Goal: Complete application form: Complete application form

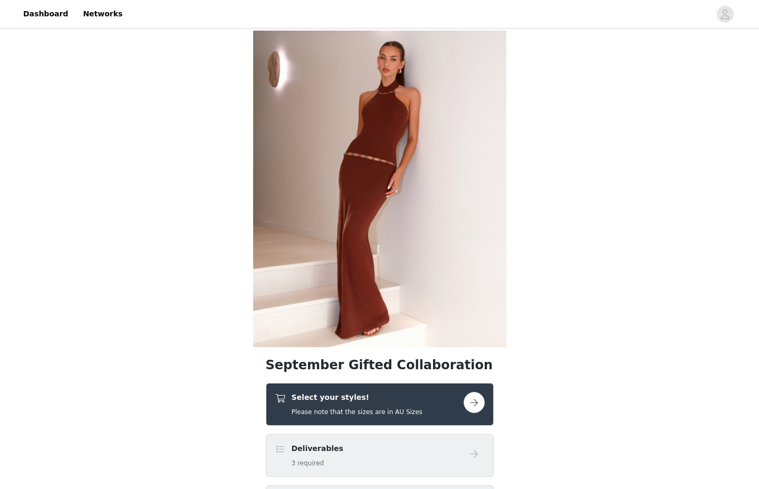
click at [463, 403] on div "Select your styles! Please note that the sizes are in AU Sizes" at bounding box center [369, 404] width 189 height 25
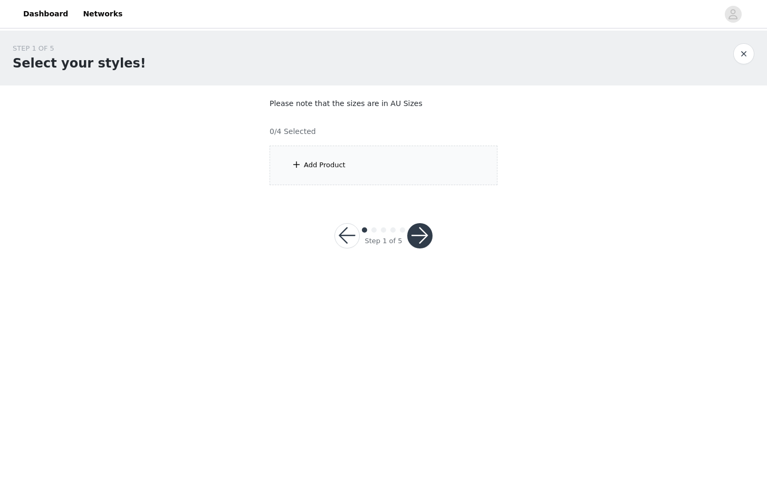
click at [376, 176] on div "Add Product" at bounding box center [384, 166] width 228 height 40
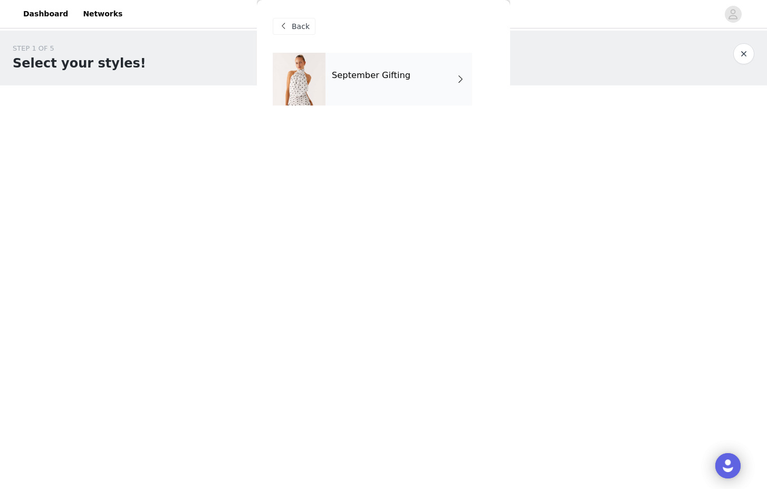
click at [366, 89] on div "September Gifting" at bounding box center [398, 79] width 147 height 53
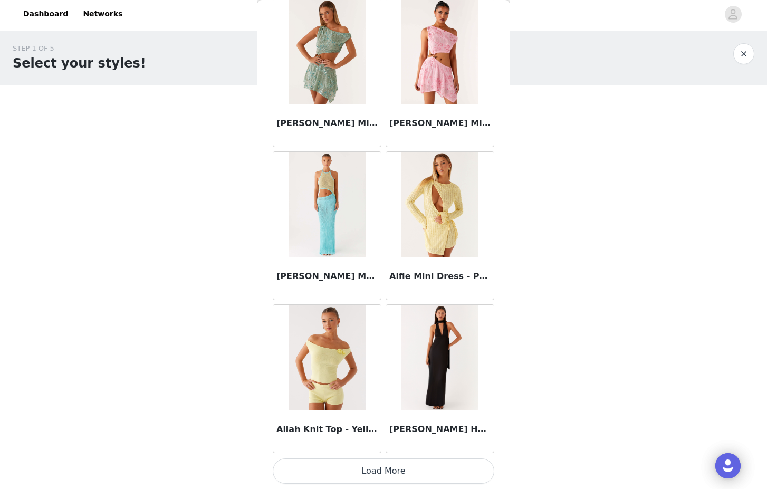
click at [415, 471] on button "Load More" at bounding box center [384, 470] width 222 height 25
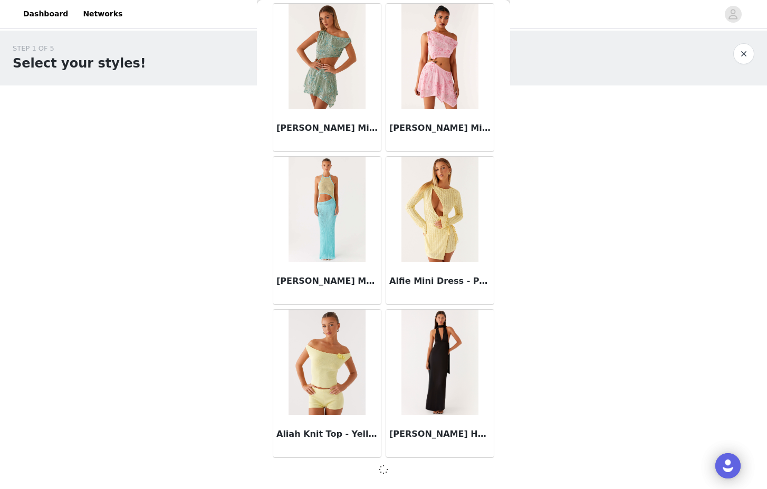
scroll to position [1120, 0]
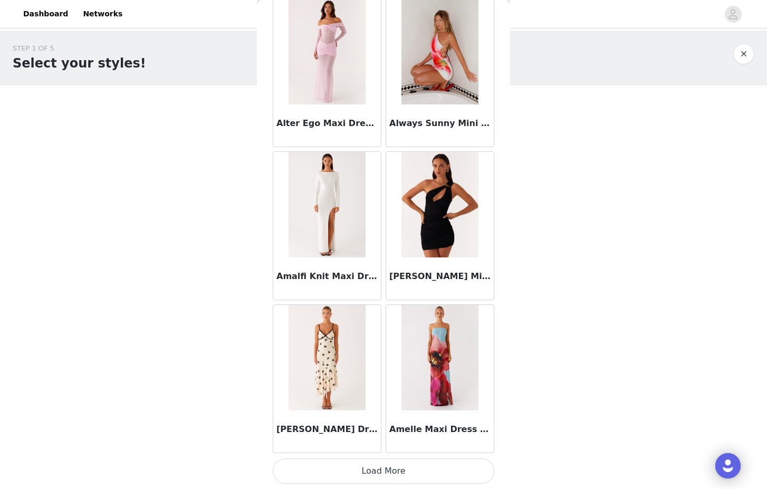
click at [378, 477] on button "Load More" at bounding box center [384, 470] width 222 height 25
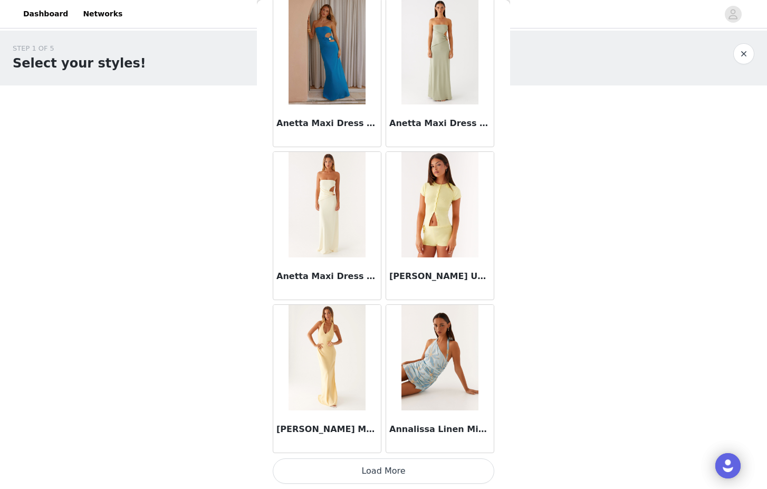
click at [380, 464] on button "Load More" at bounding box center [384, 470] width 222 height 25
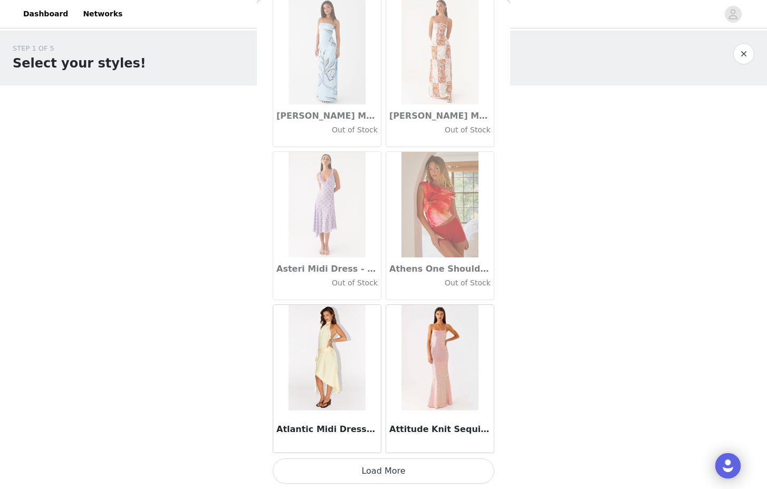
click at [379, 477] on button "Load More" at bounding box center [384, 470] width 222 height 25
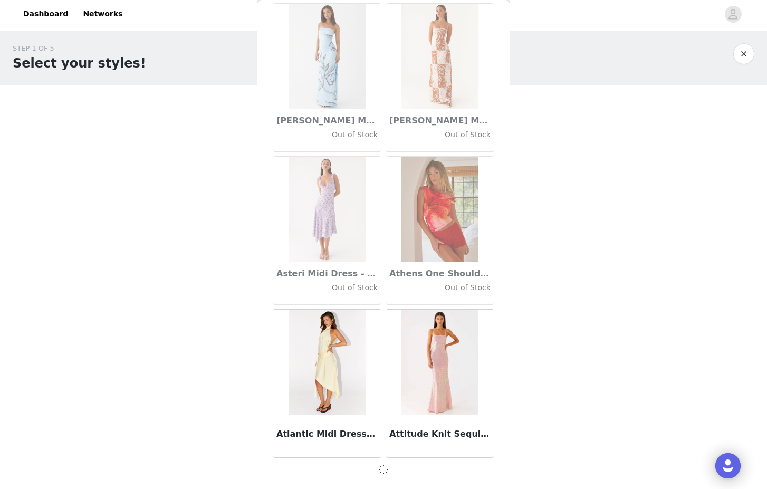
scroll to position [0, 0]
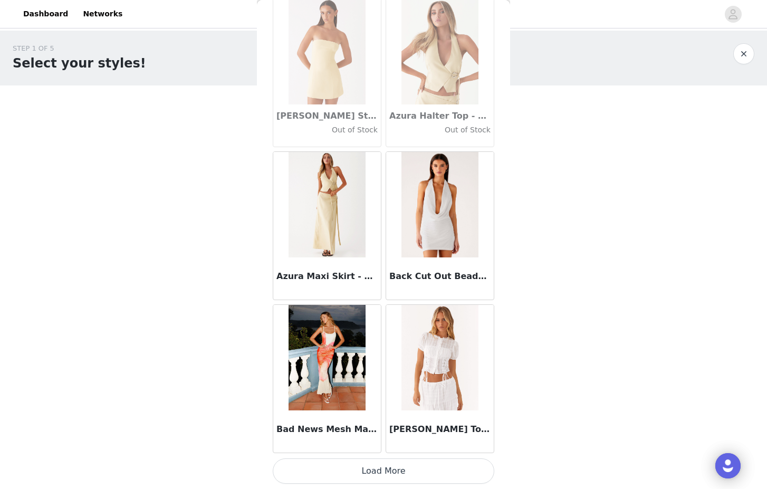
click at [374, 470] on button "Load More" at bounding box center [384, 470] width 222 height 25
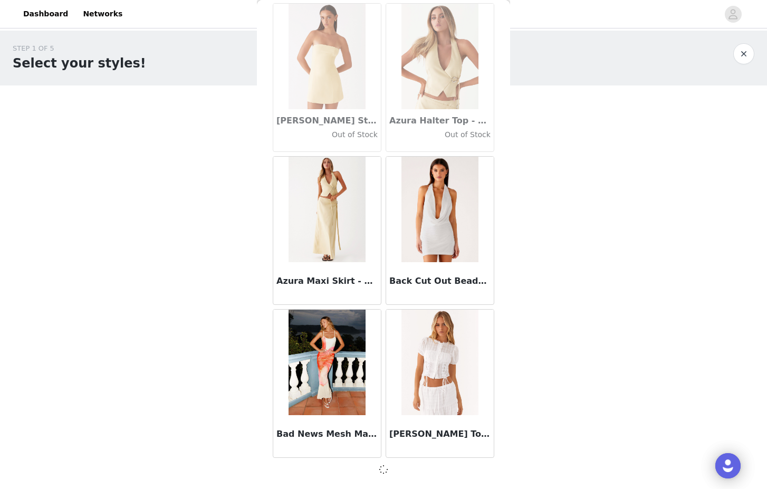
scroll to position [7239, 0]
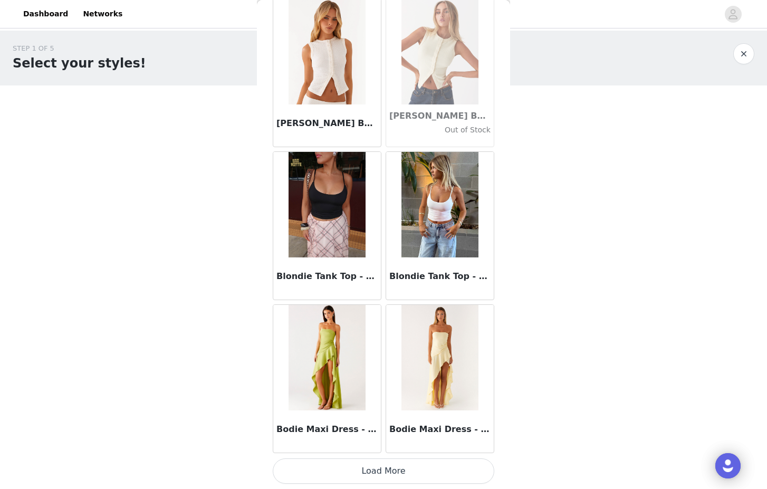
click at [373, 468] on button "Load More" at bounding box center [384, 470] width 222 height 25
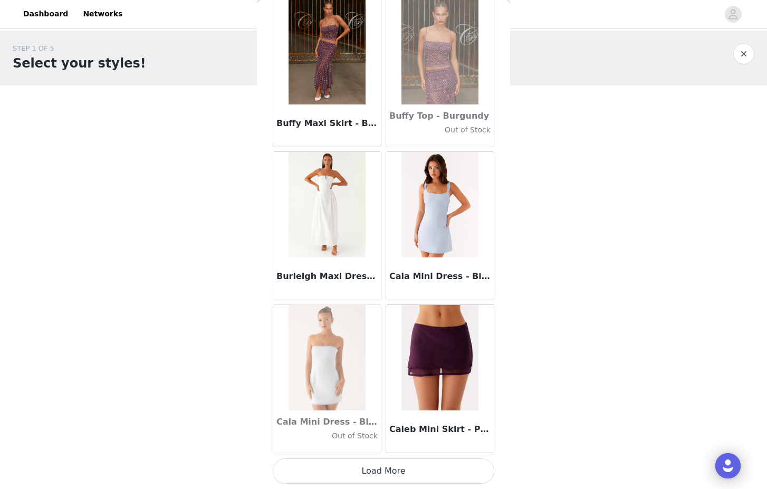
click at [373, 470] on button "Load More" at bounding box center [384, 470] width 222 height 25
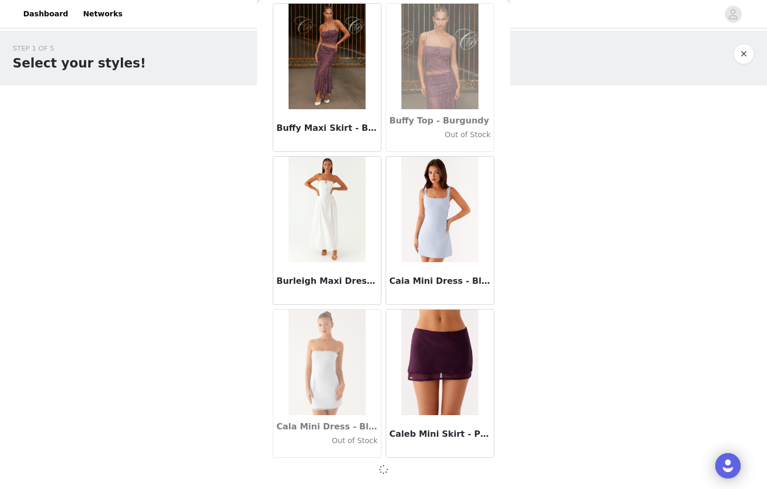
scroll to position [10299, 0]
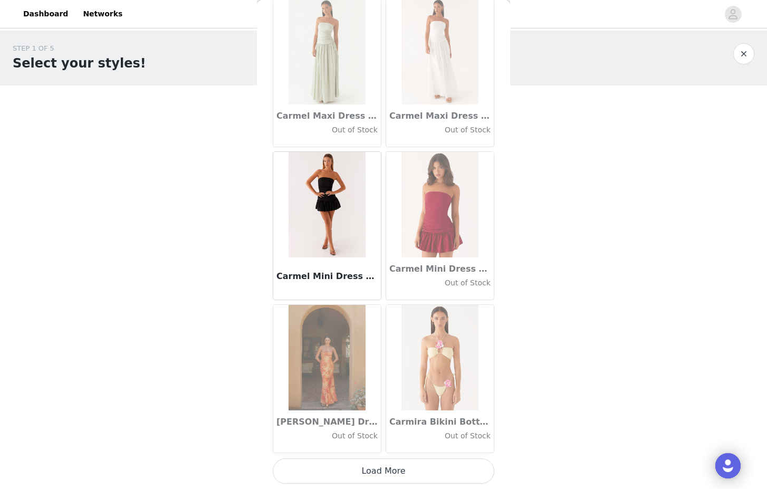
click at [362, 469] on button "Load More" at bounding box center [384, 470] width 222 height 25
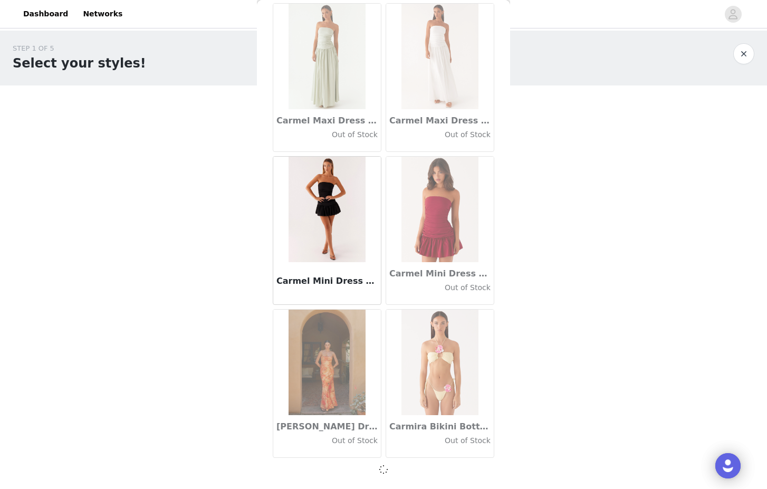
scroll to position [11829, 0]
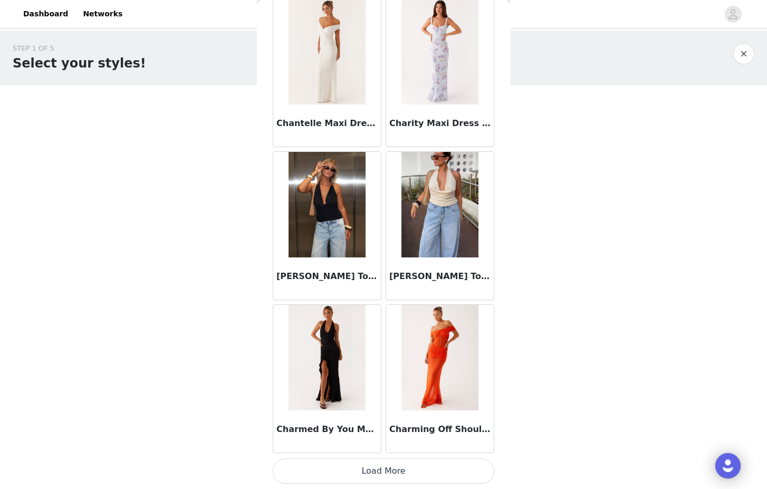
click at [361, 470] on button "Load More" at bounding box center [384, 470] width 222 height 25
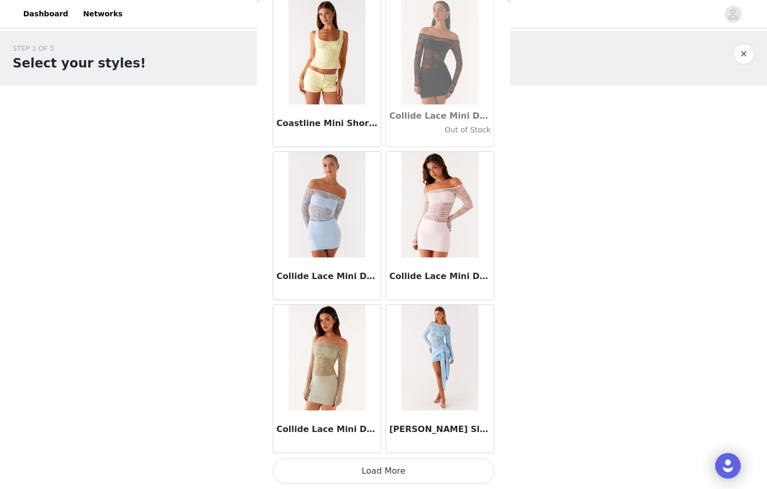
scroll to position [0, 0]
click at [347, 477] on button "Load More" at bounding box center [384, 470] width 222 height 25
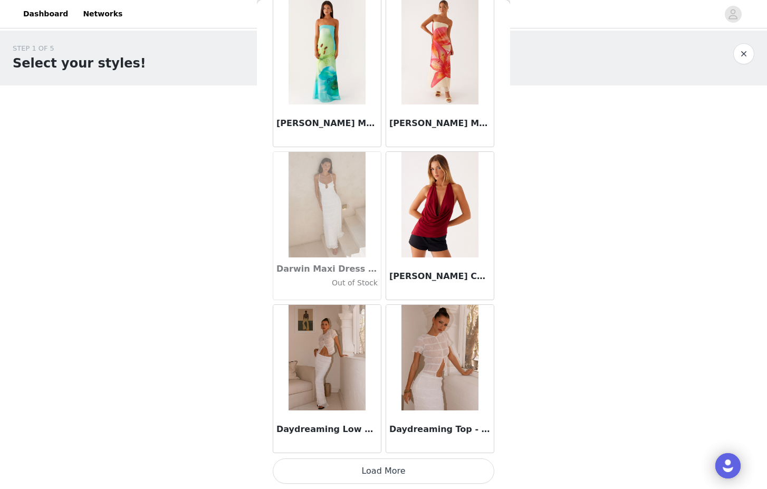
scroll to position [16423, 0]
click at [347, 467] on button "Load More" at bounding box center [384, 470] width 222 height 25
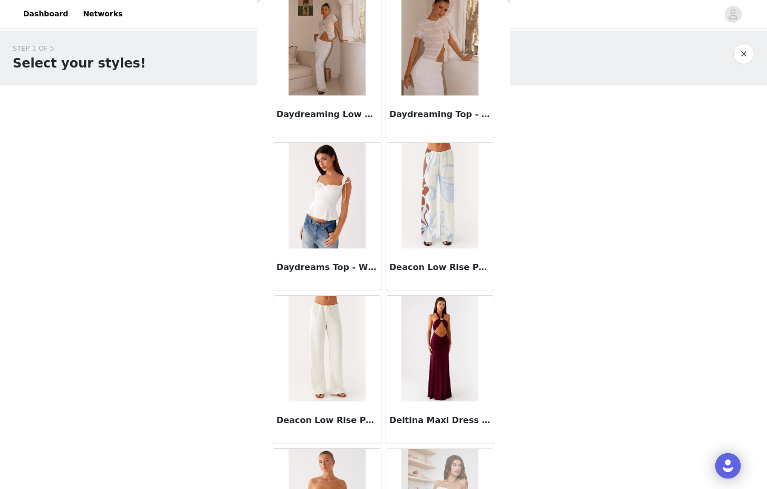
scroll to position [16785, 0]
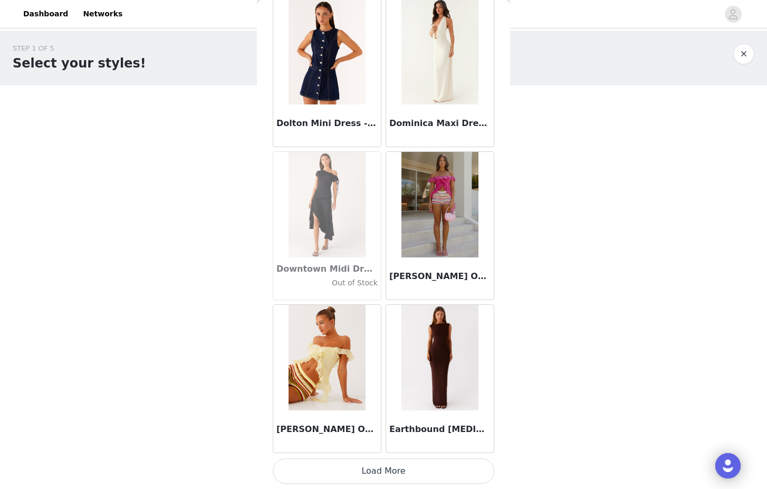
click at [361, 469] on button "Load More" at bounding box center [384, 470] width 222 height 25
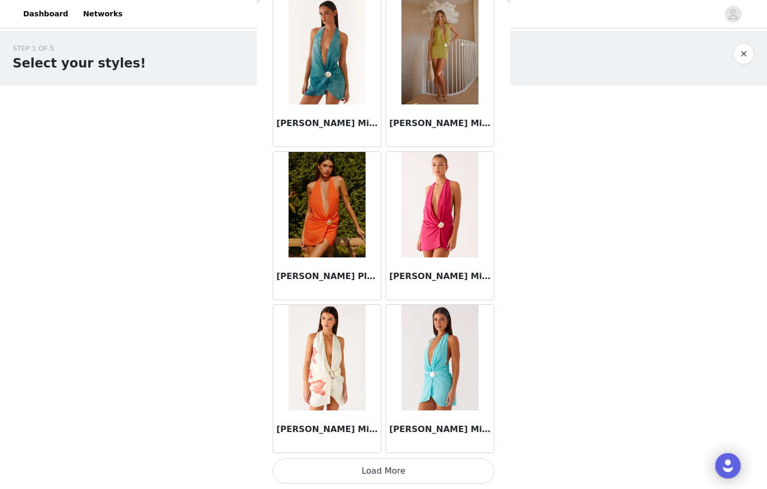
scroll to position [19482, 0]
click at [430, 375] on img at bounding box center [439, 357] width 76 height 105
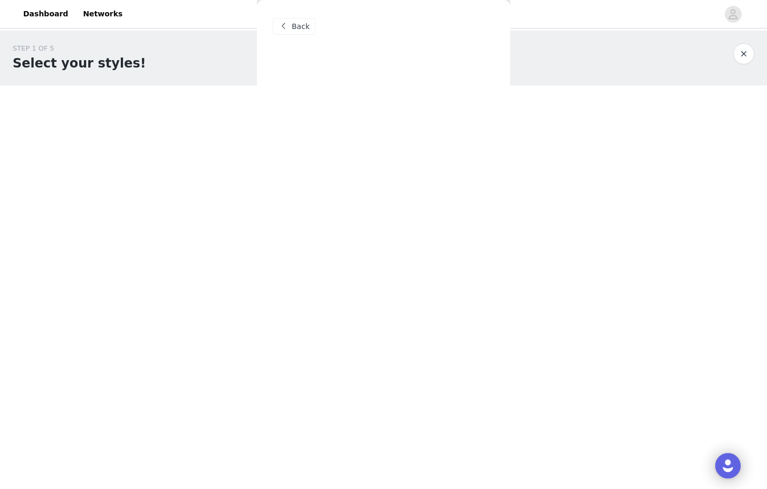
scroll to position [0, 0]
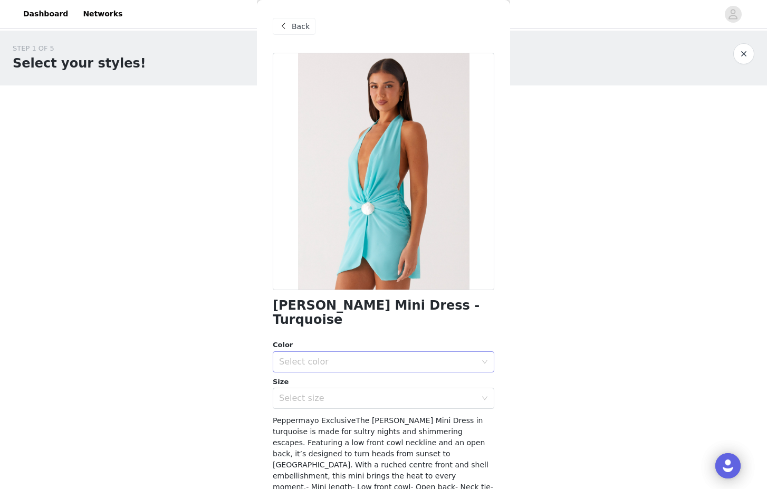
click at [386, 354] on div "Select color" at bounding box center [380, 362] width 202 height 20
click at [346, 387] on li "Turquoise" at bounding box center [380, 384] width 214 height 17
click at [328, 397] on div "Select size" at bounding box center [377, 398] width 197 height 11
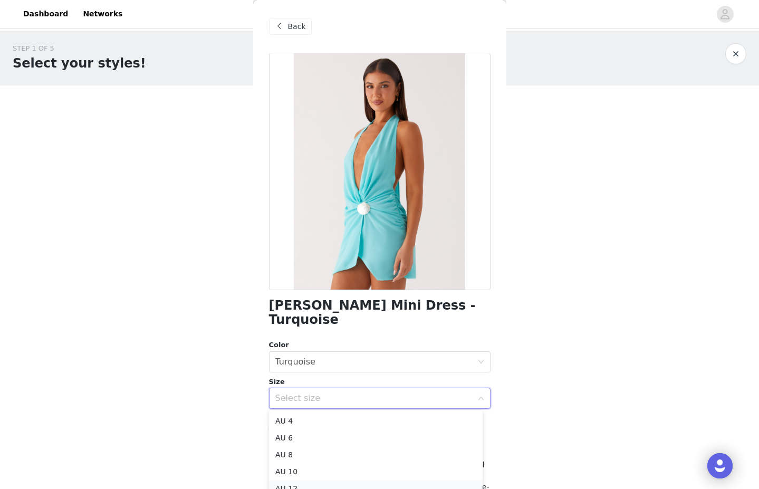
click at [295, 485] on li "AU 12" at bounding box center [376, 488] width 214 height 17
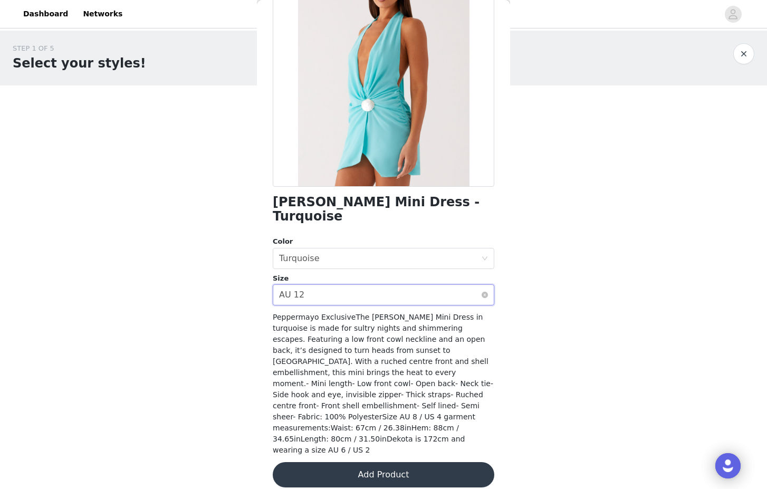
scroll to position [103, 0]
click at [346, 463] on button "Add Product" at bounding box center [384, 475] width 222 height 25
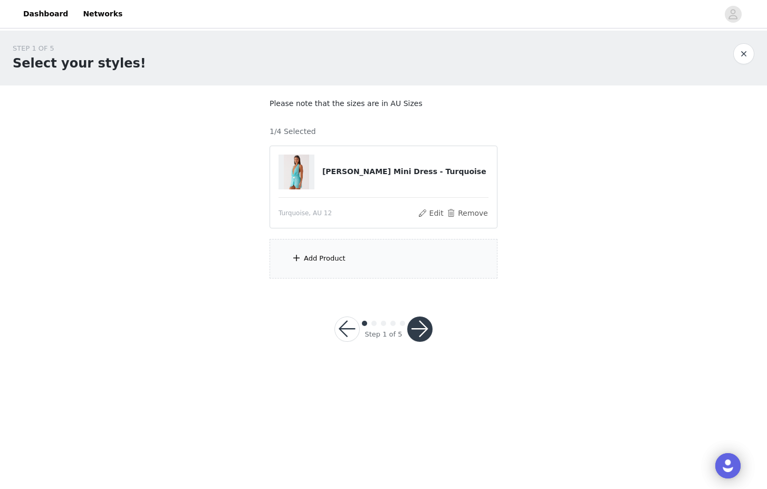
click at [341, 274] on div "Add Product" at bounding box center [384, 259] width 228 height 40
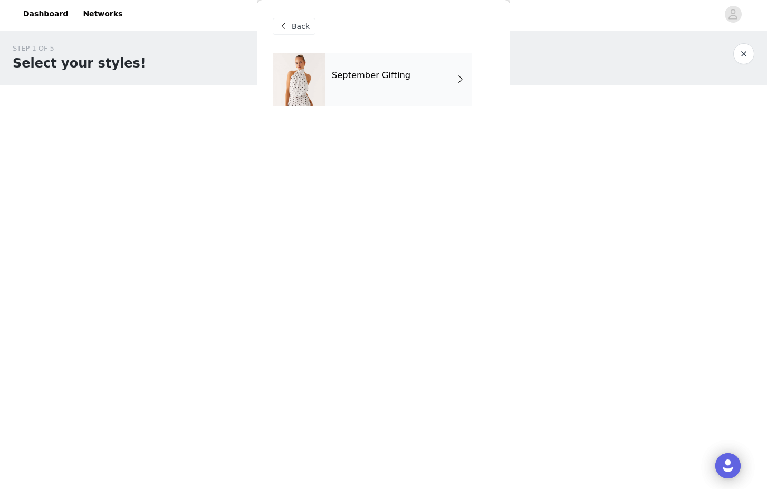
click at [370, 96] on div "September Gifting" at bounding box center [398, 79] width 147 height 53
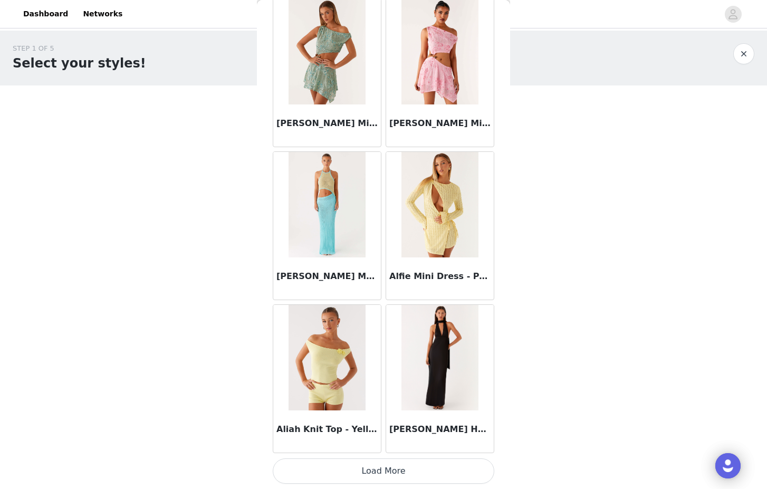
scroll to position [0, 0]
click at [389, 471] on button "Load More" at bounding box center [384, 470] width 222 height 25
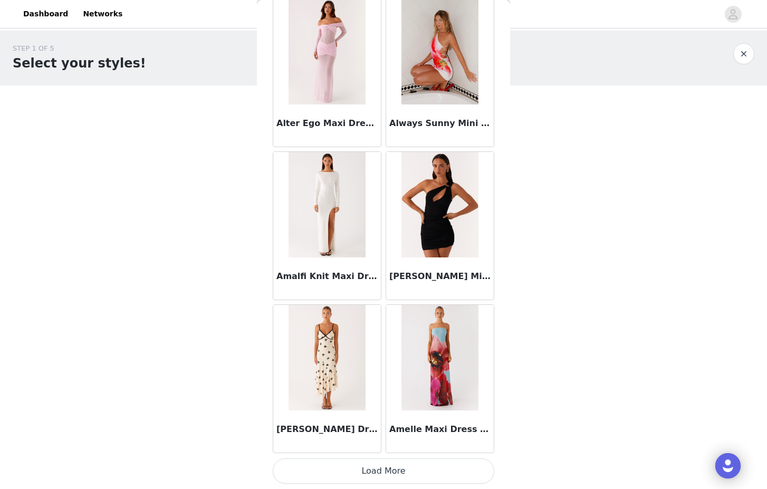
scroll to position [2655, 0]
click at [367, 467] on button "Load More" at bounding box center [384, 470] width 222 height 25
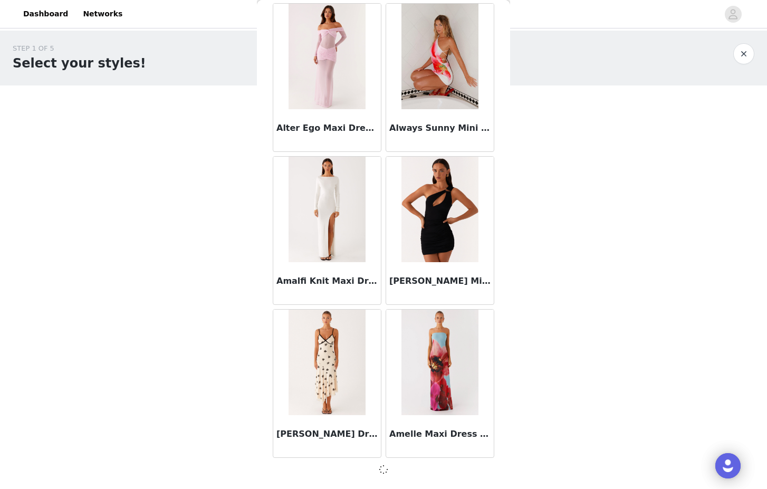
scroll to position [2650, 0]
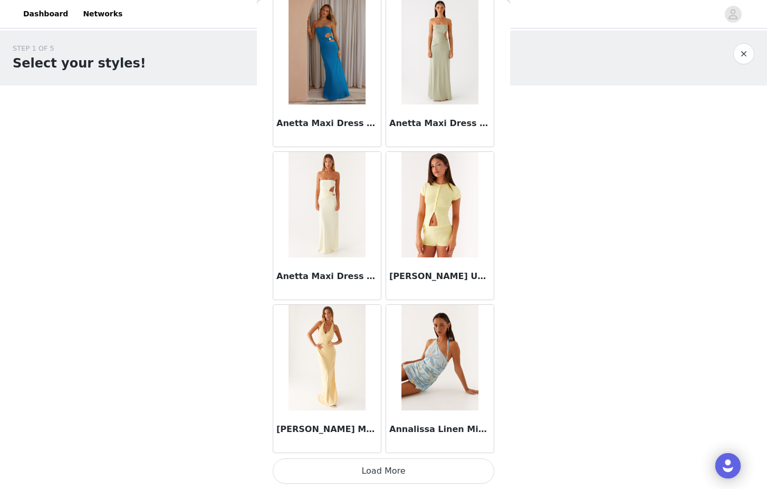
click at [319, 479] on button "Load More" at bounding box center [384, 470] width 222 height 25
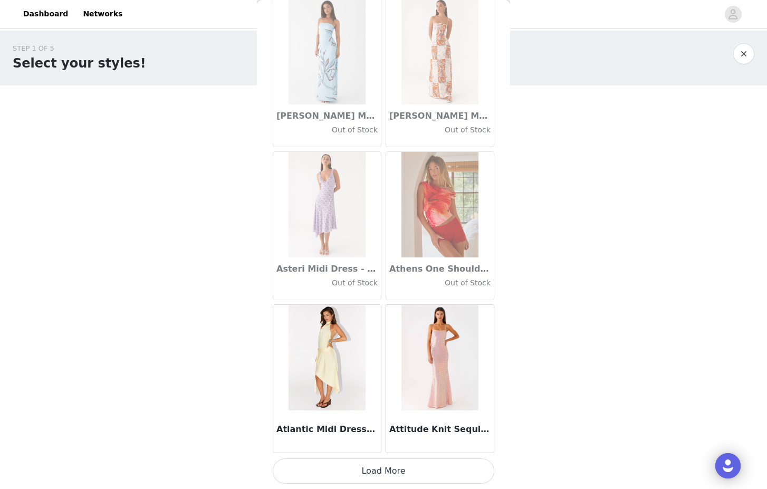
click at [352, 465] on button "Load More" at bounding box center [384, 470] width 222 height 25
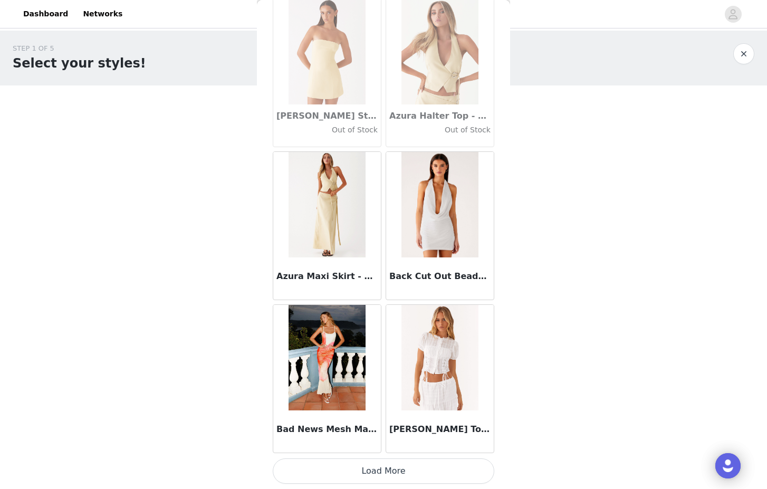
click at [329, 463] on button "Load More" at bounding box center [384, 470] width 222 height 25
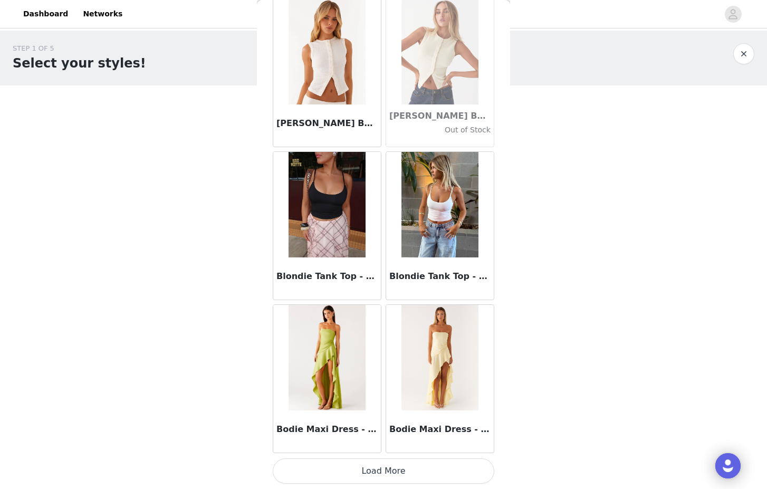
scroll to position [8774, 0]
click at [348, 470] on button "Load More" at bounding box center [384, 470] width 222 height 25
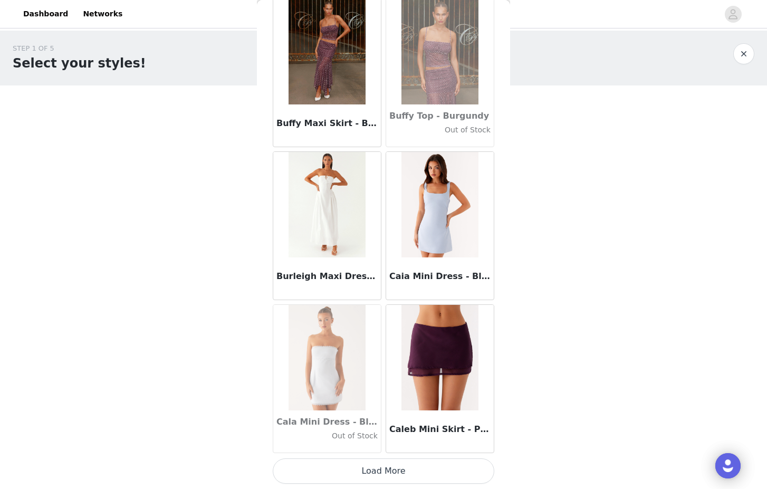
click at [363, 462] on button "Load More" at bounding box center [384, 470] width 222 height 25
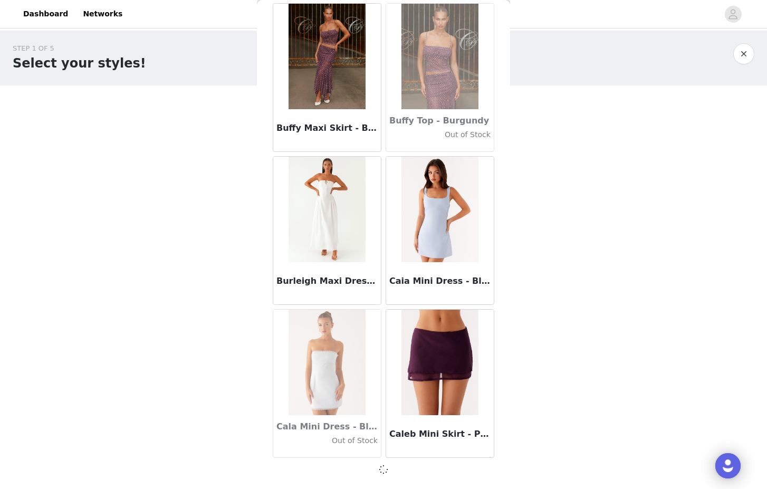
scroll to position [10299, 0]
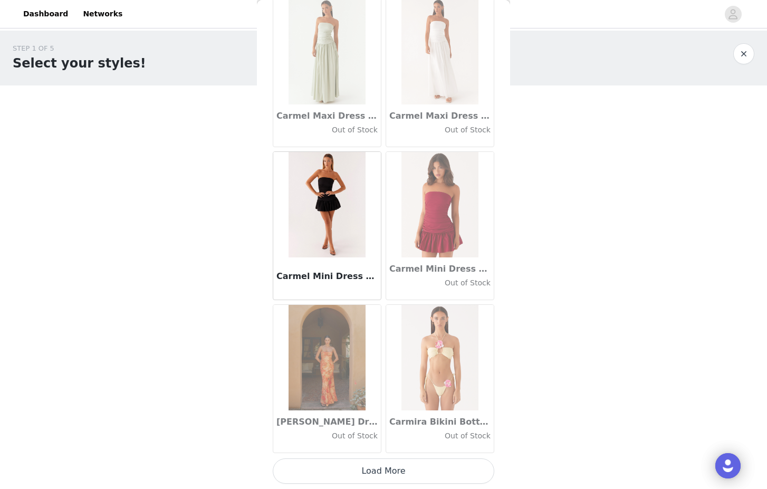
click at [371, 461] on button "Load More" at bounding box center [384, 470] width 222 height 25
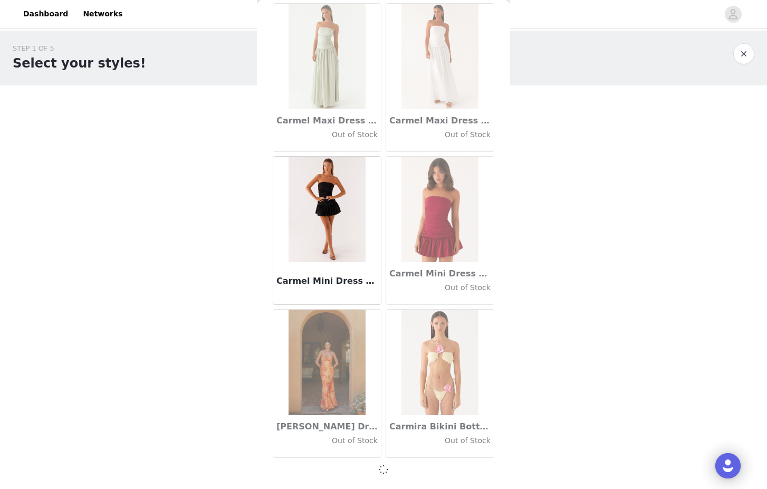
scroll to position [11829, 0]
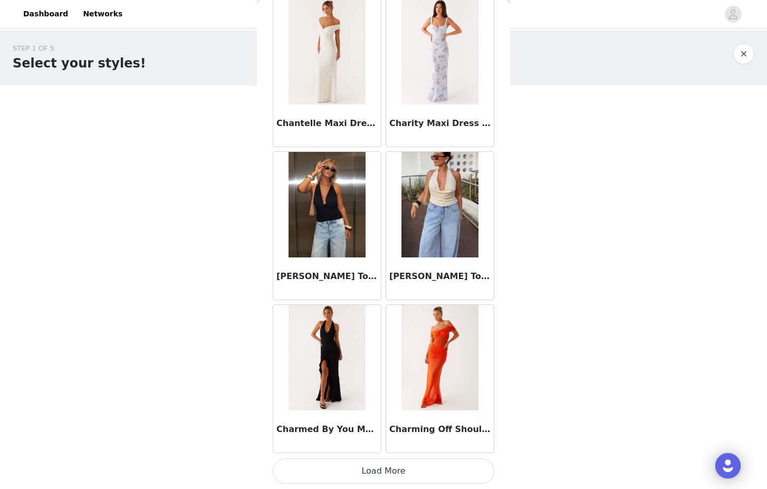
click at [361, 467] on button "Load More" at bounding box center [384, 470] width 222 height 25
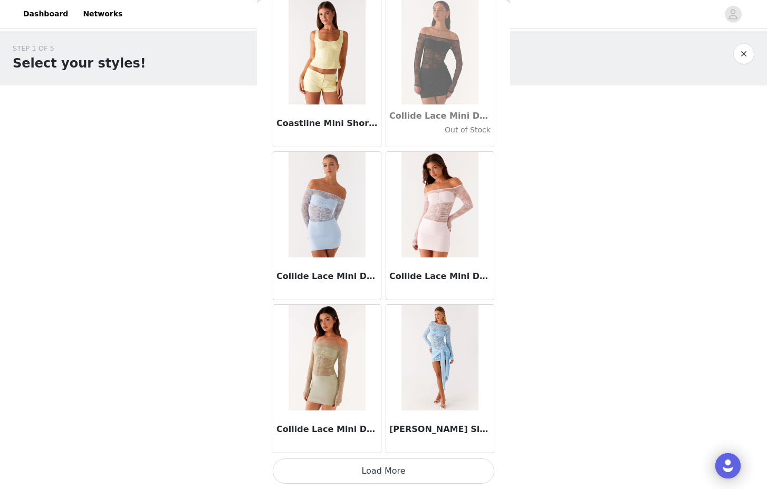
click at [357, 464] on button "Load More" at bounding box center [384, 470] width 222 height 25
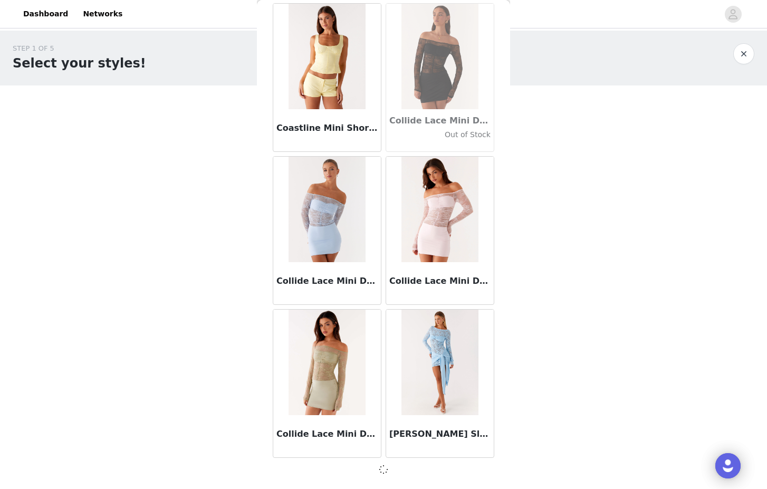
scroll to position [14888, 0]
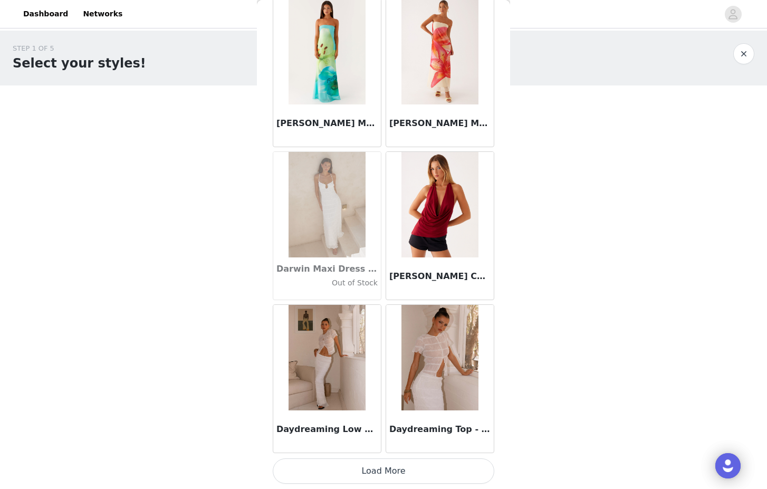
click at [364, 464] on button "Load More" at bounding box center [384, 470] width 222 height 25
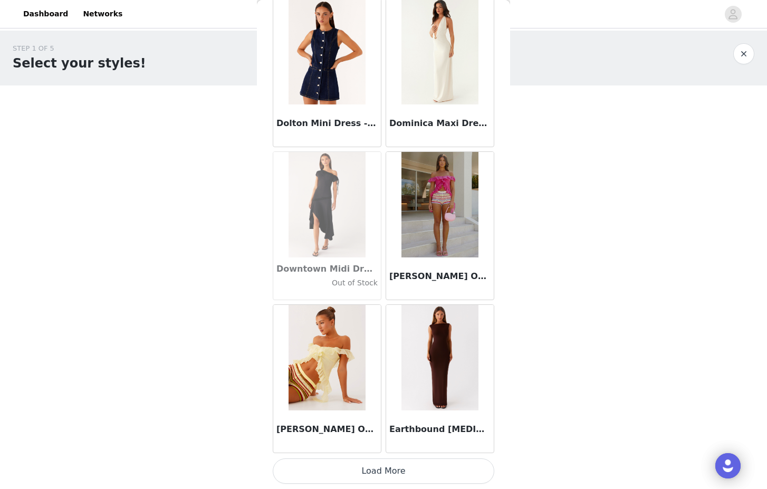
scroll to position [0, 0]
click at [364, 471] on button "Load More" at bounding box center [384, 470] width 222 height 25
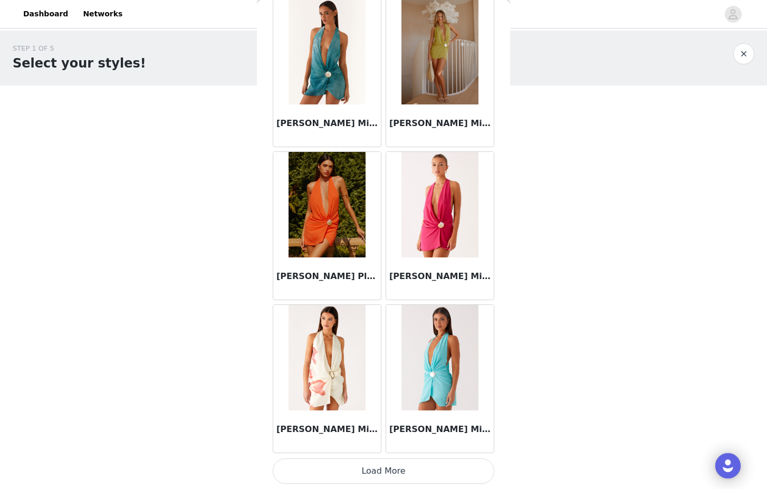
scroll to position [19482, 0]
click at [369, 468] on button "Load More" at bounding box center [384, 470] width 222 height 25
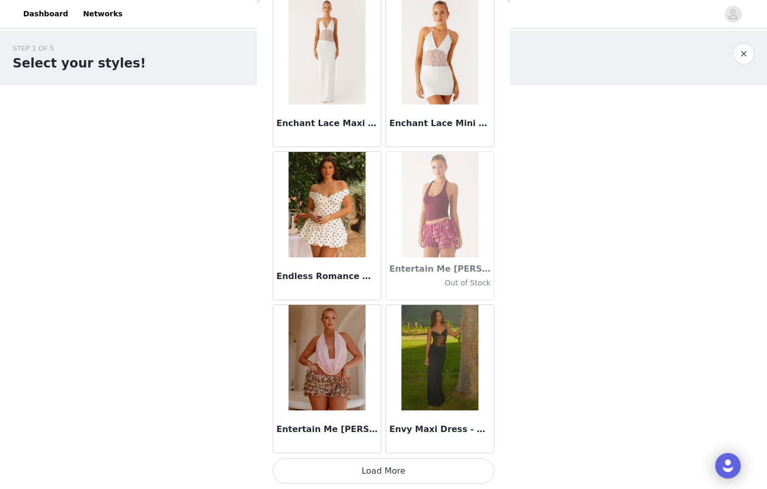
click at [376, 471] on button "Load More" at bounding box center [384, 470] width 222 height 25
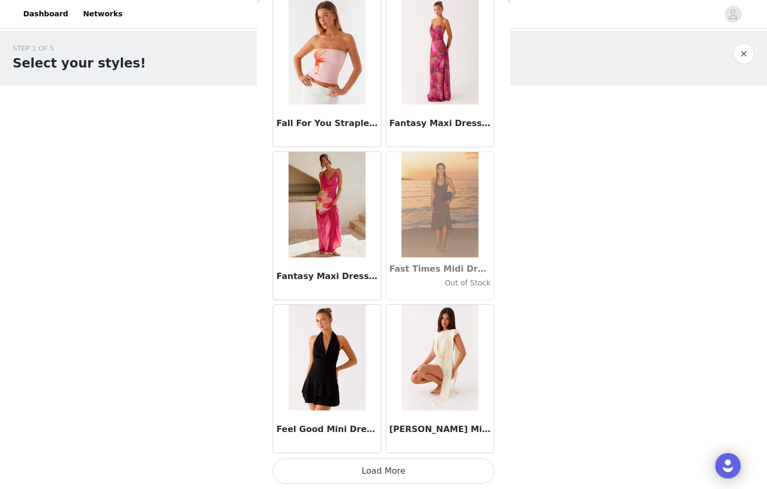
scroll to position [0, 0]
click at [315, 471] on button "Load More" at bounding box center [384, 470] width 222 height 25
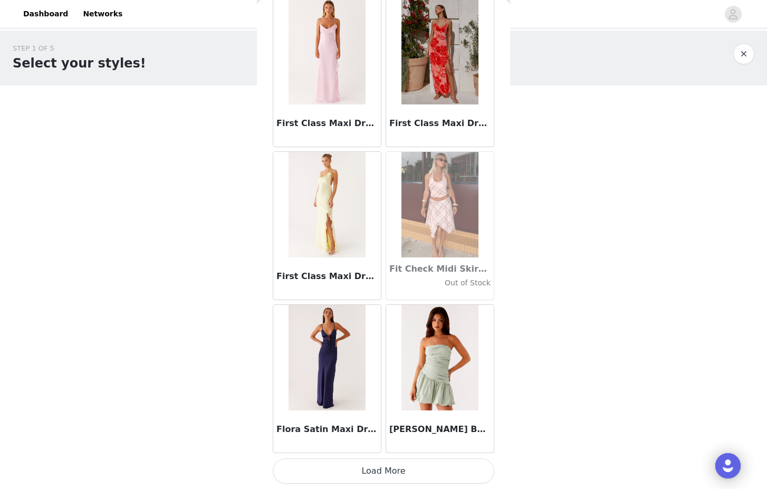
click at [356, 470] on button "Load More" at bounding box center [384, 470] width 222 height 25
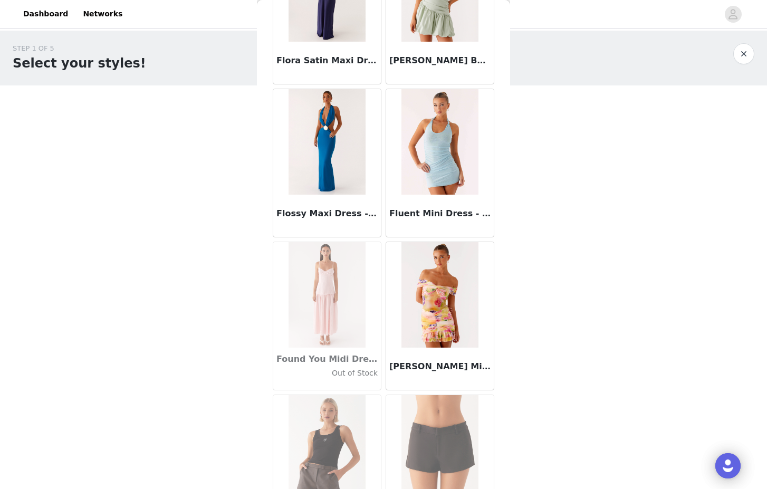
scroll to position [24441, 0]
click at [431, 148] on img at bounding box center [439, 141] width 76 height 105
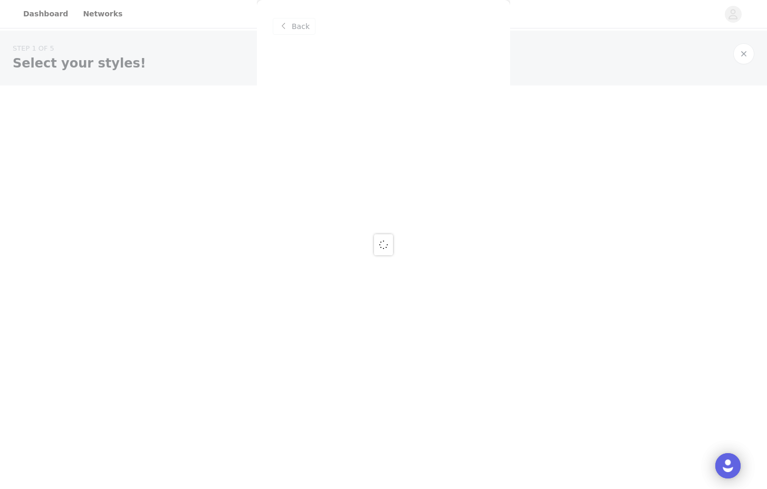
scroll to position [0, 0]
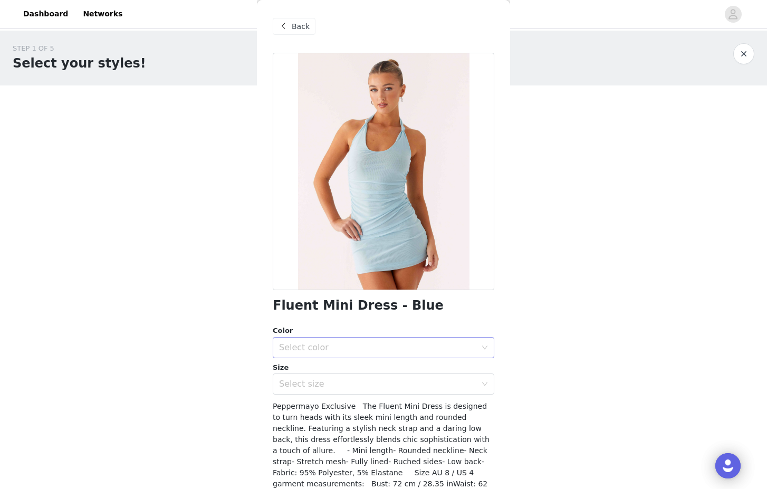
click at [387, 343] on div "Select color" at bounding box center [377, 347] width 197 height 11
click at [342, 368] on li "Blue" at bounding box center [380, 370] width 214 height 17
click at [341, 382] on div "Select size" at bounding box center [377, 384] width 197 height 11
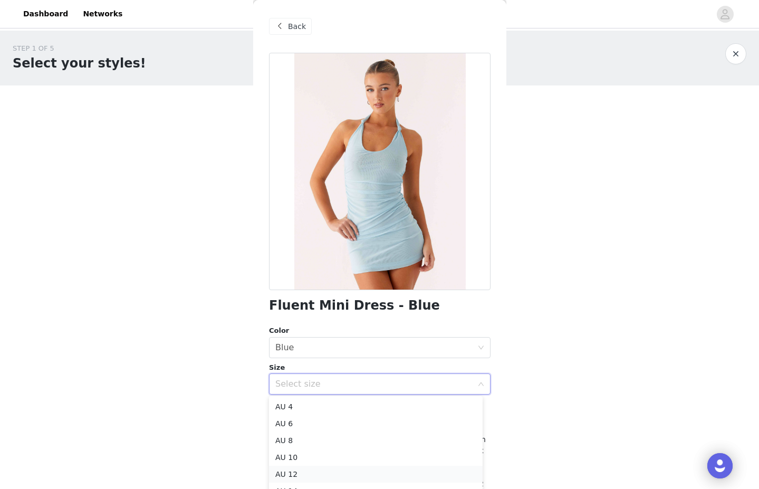
click at [304, 473] on li "AU 12" at bounding box center [376, 474] width 214 height 17
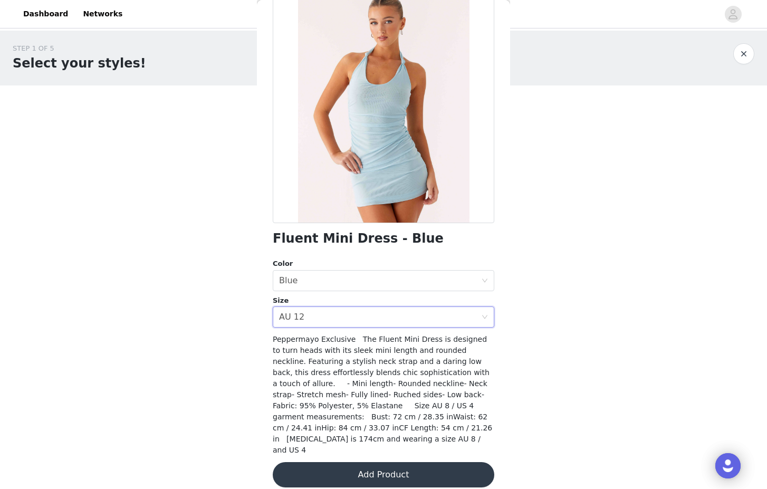
scroll to position [66, 0]
click at [336, 468] on button "Add Product" at bounding box center [384, 475] width 222 height 25
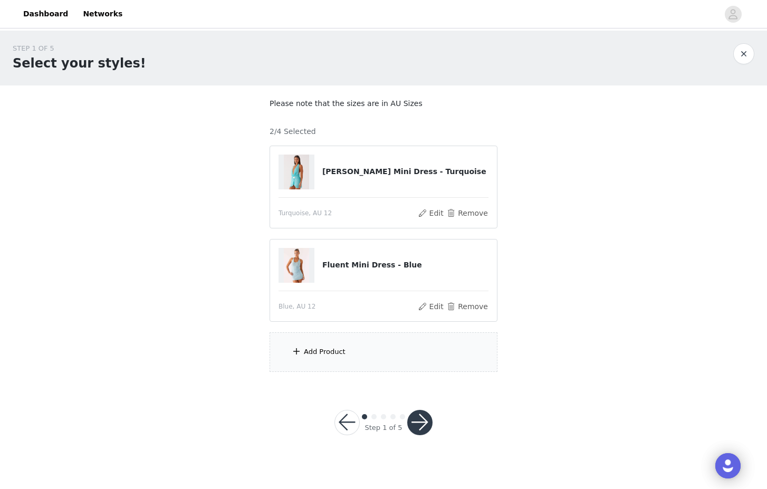
click at [326, 355] on div "Add Product" at bounding box center [325, 352] width 42 height 11
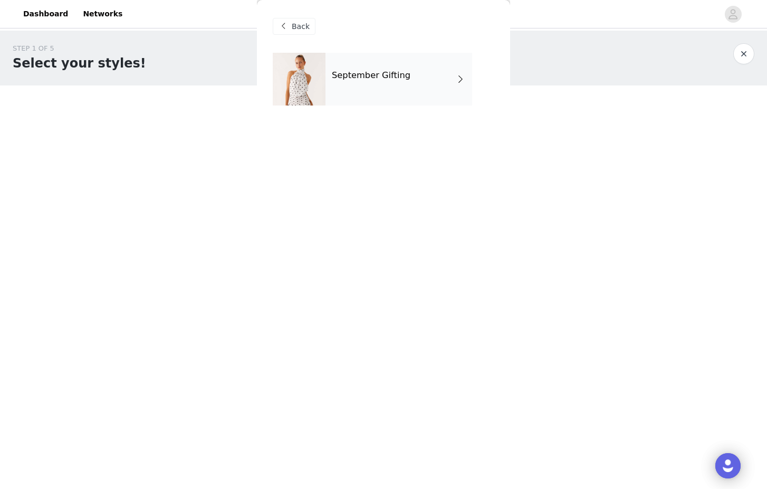
click at [415, 84] on div "September Gifting" at bounding box center [398, 79] width 147 height 53
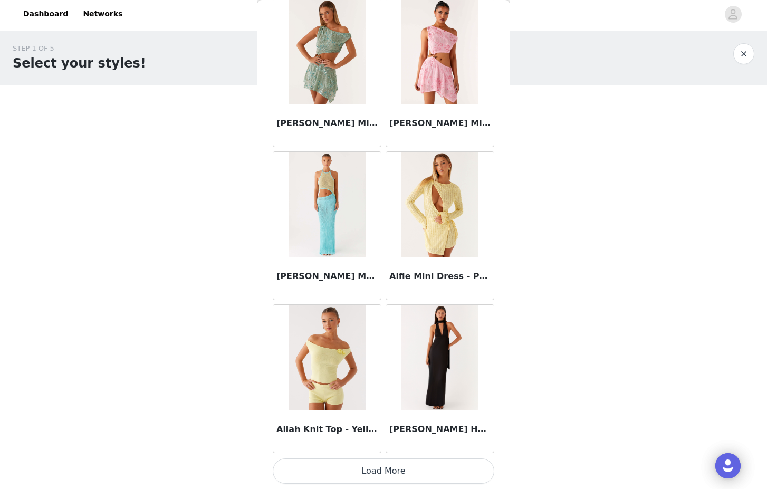
scroll to position [0, 0]
click at [370, 481] on button "Load More" at bounding box center [384, 470] width 222 height 25
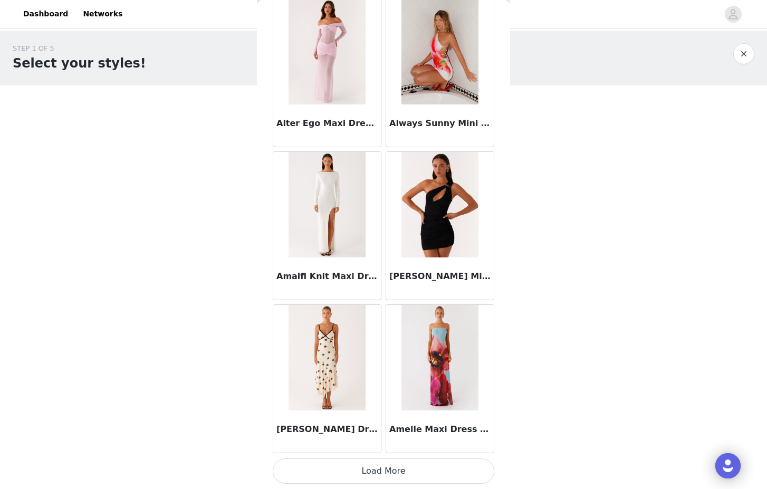
click at [364, 470] on button "Load More" at bounding box center [384, 470] width 222 height 25
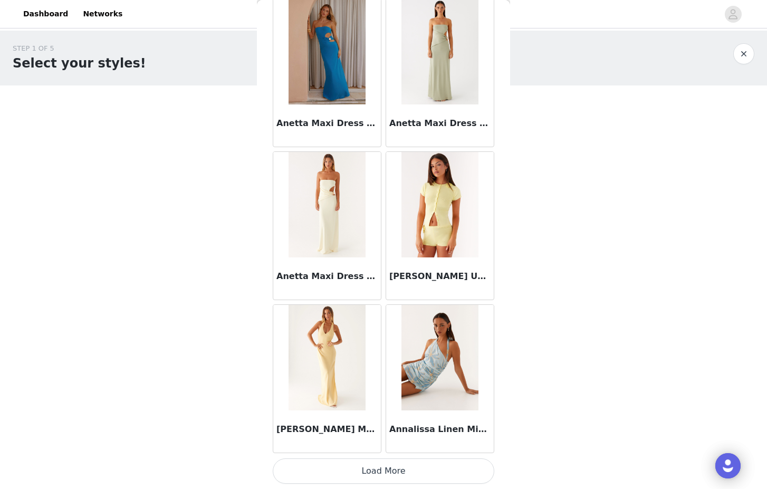
click at [363, 469] on button "Load More" at bounding box center [384, 470] width 222 height 25
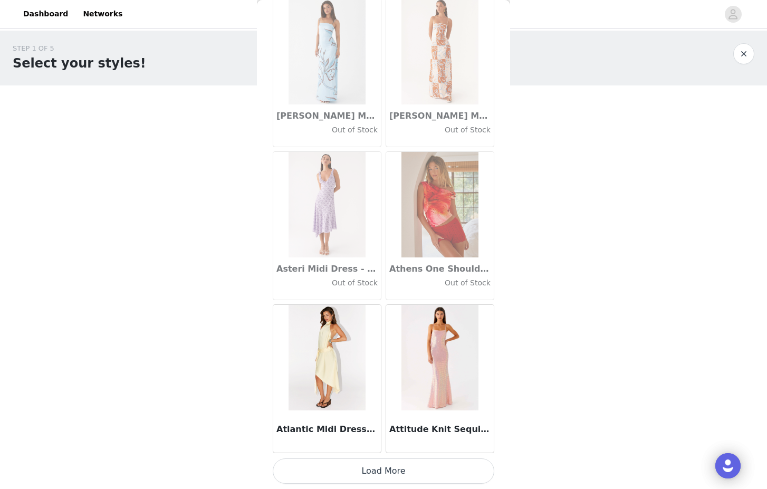
click at [348, 468] on button "Load More" at bounding box center [384, 470] width 222 height 25
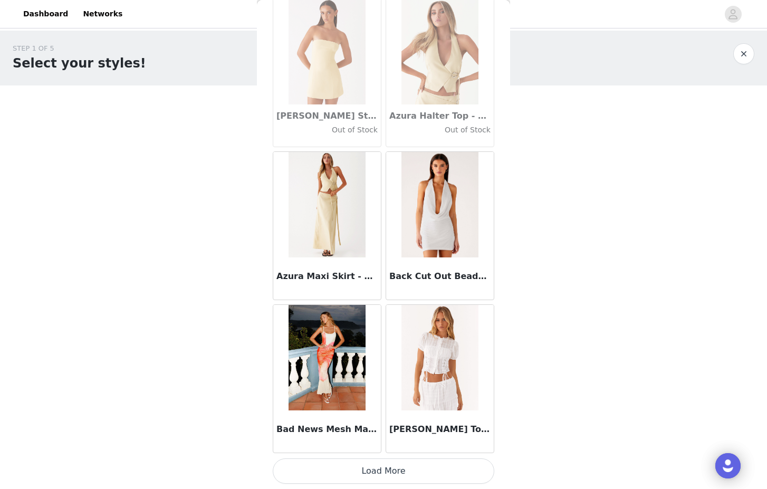
click at [349, 475] on button "Load More" at bounding box center [384, 470] width 222 height 25
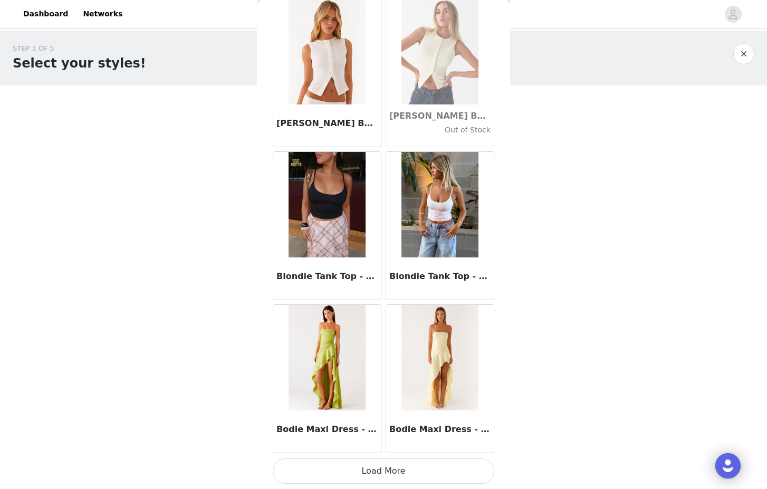
click at [335, 471] on button "Load More" at bounding box center [384, 470] width 222 height 25
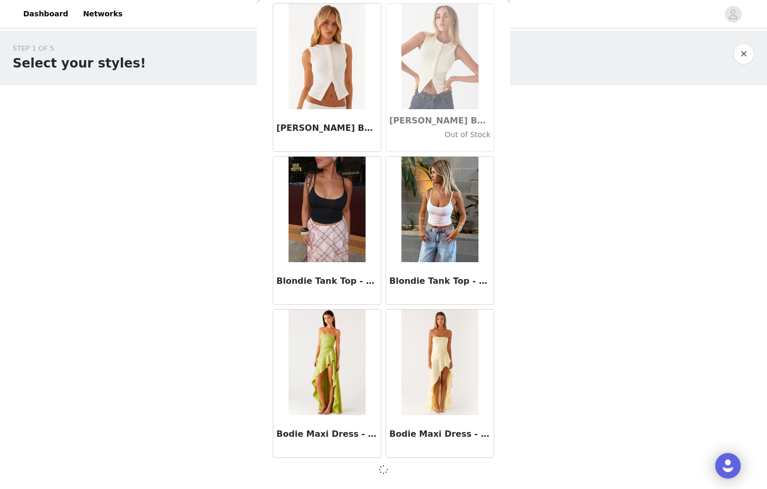
scroll to position [8769, 0]
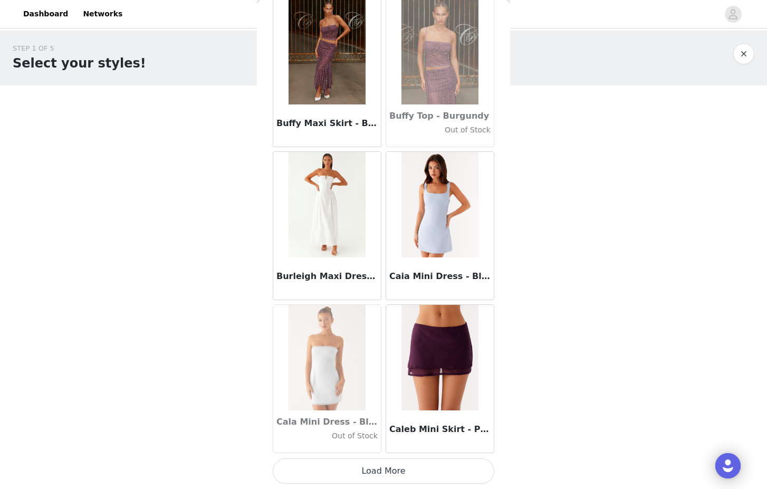
click at [330, 469] on button "Load More" at bounding box center [384, 470] width 222 height 25
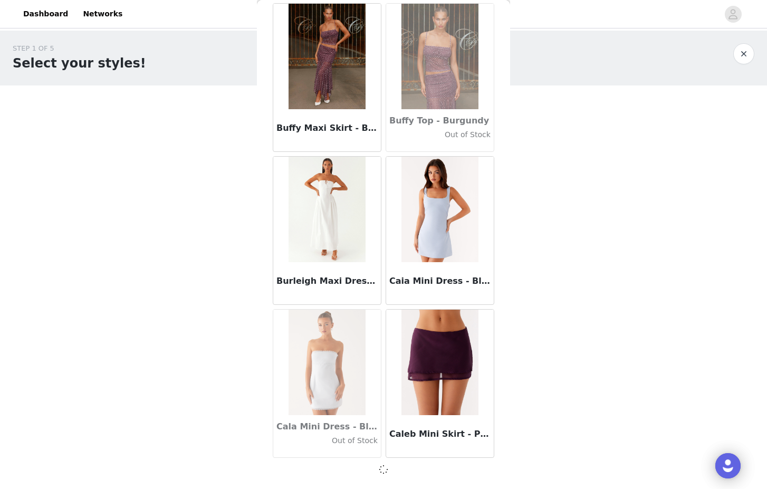
scroll to position [10299, 0]
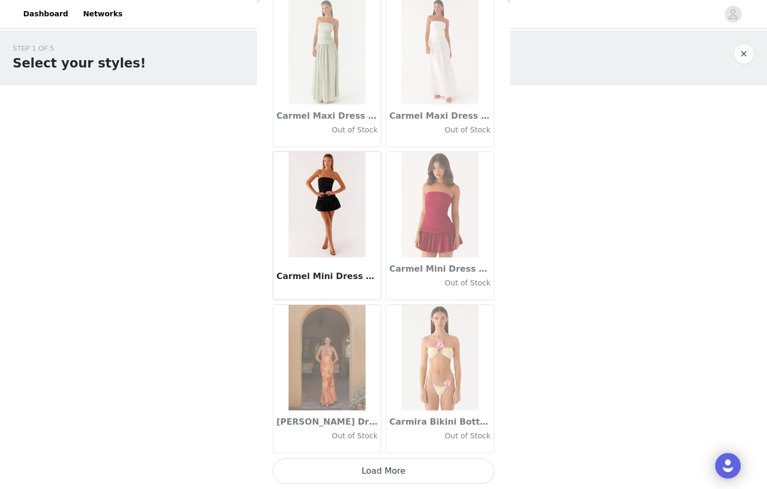
click at [356, 465] on button "Load More" at bounding box center [384, 470] width 222 height 25
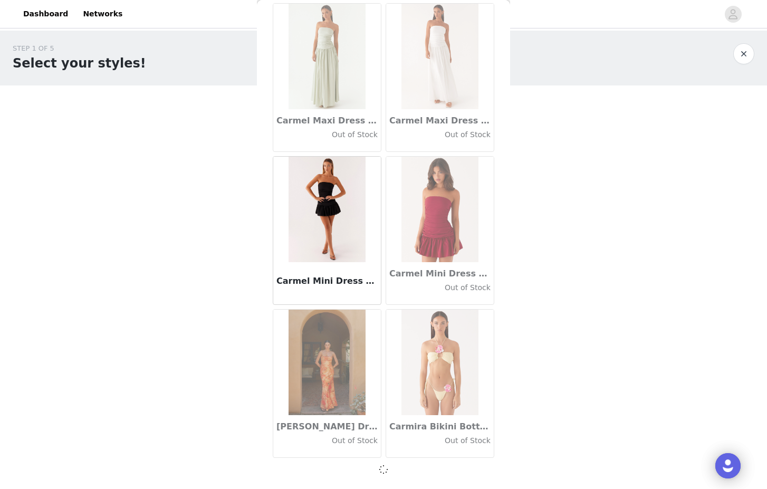
scroll to position [11829, 0]
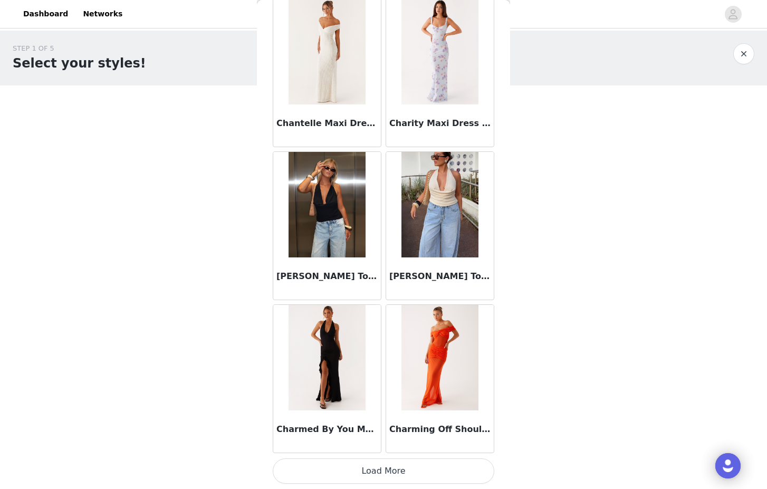
click at [343, 468] on button "Load More" at bounding box center [384, 470] width 222 height 25
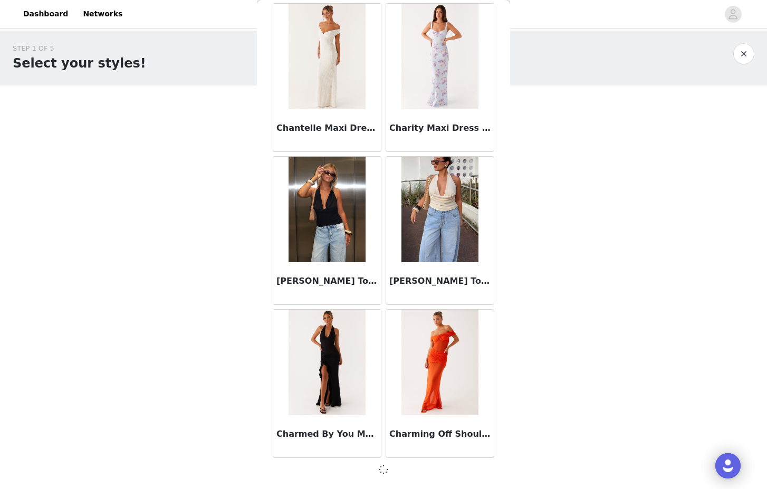
scroll to position [13358, 0]
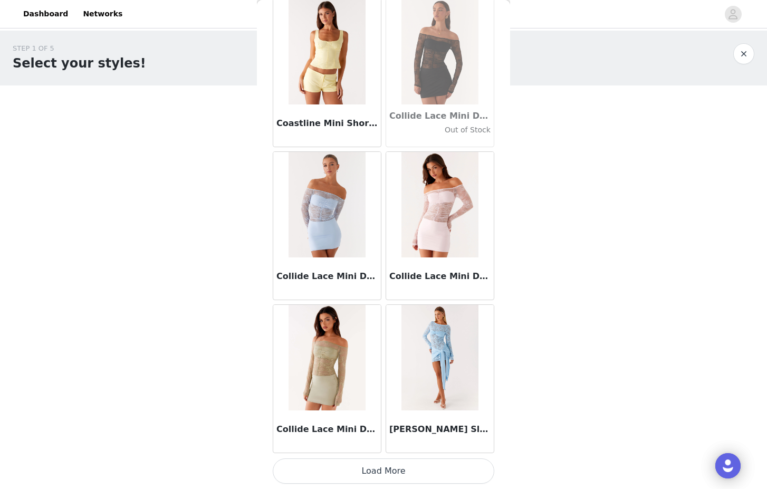
click at [348, 473] on button "Load More" at bounding box center [384, 470] width 222 height 25
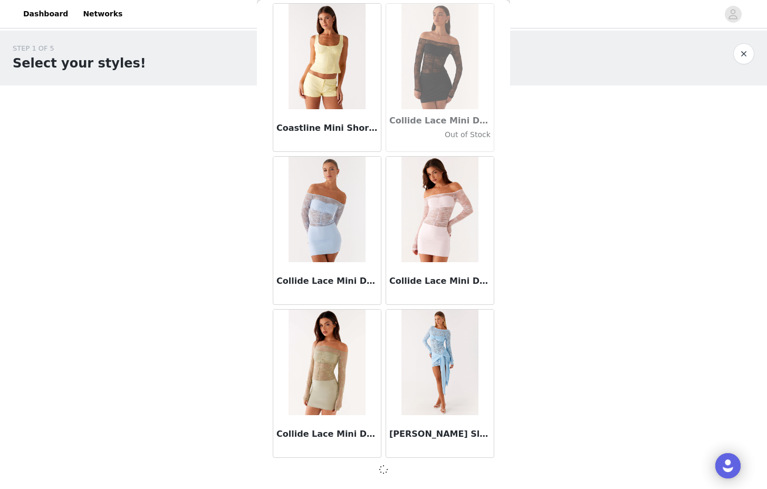
scroll to position [14888, 0]
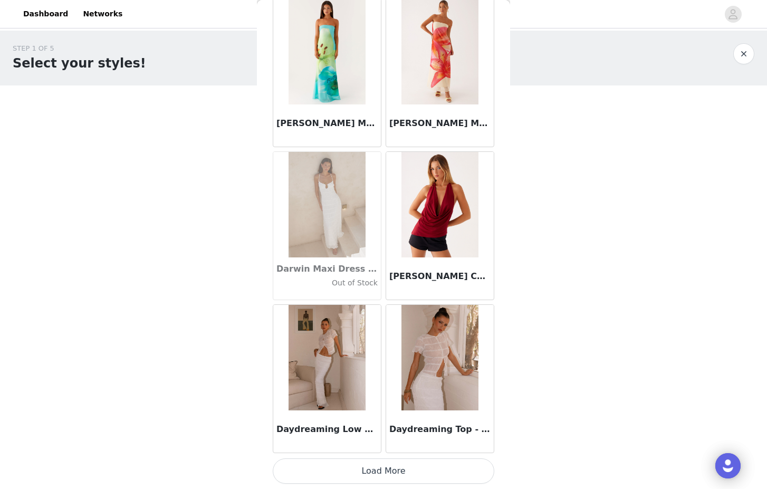
click at [349, 471] on button "Load More" at bounding box center [384, 470] width 222 height 25
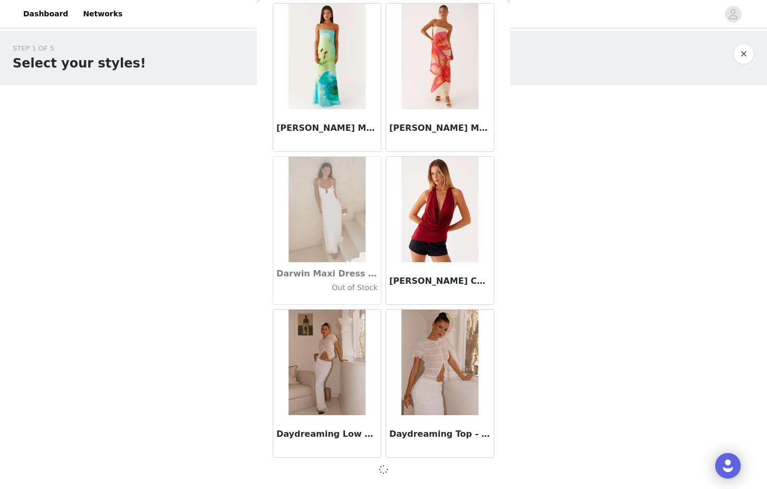
scroll to position [16418, 0]
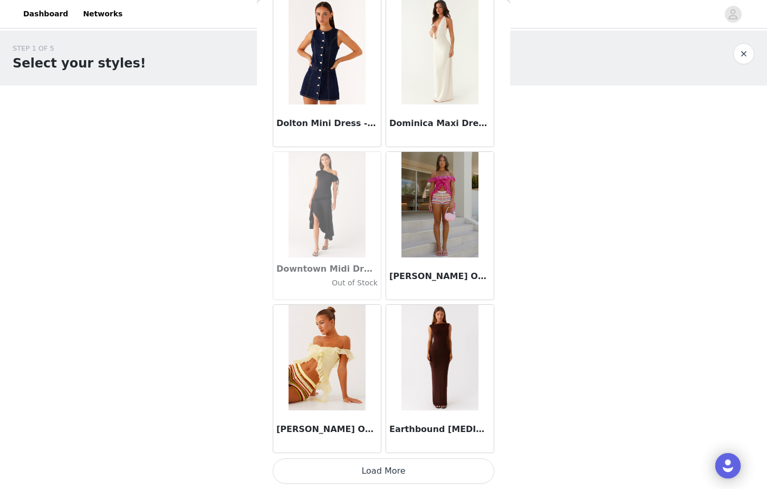
click at [346, 465] on button "Load More" at bounding box center [384, 470] width 222 height 25
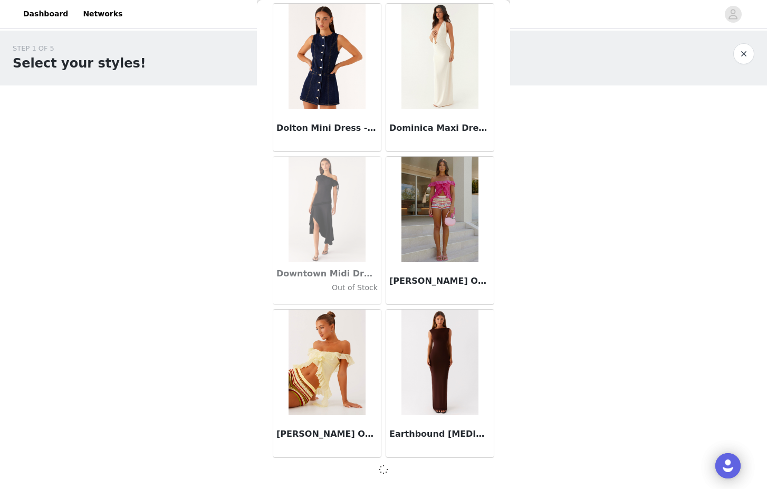
scroll to position [17948, 0]
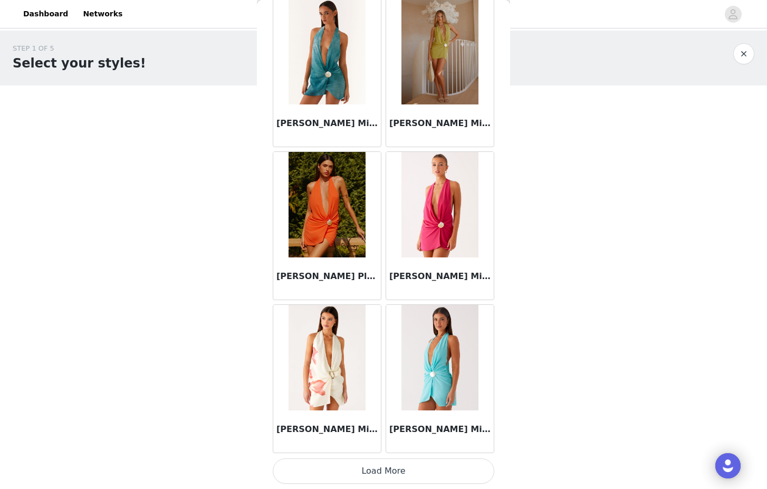
click at [348, 475] on button "Load More" at bounding box center [384, 470] width 222 height 25
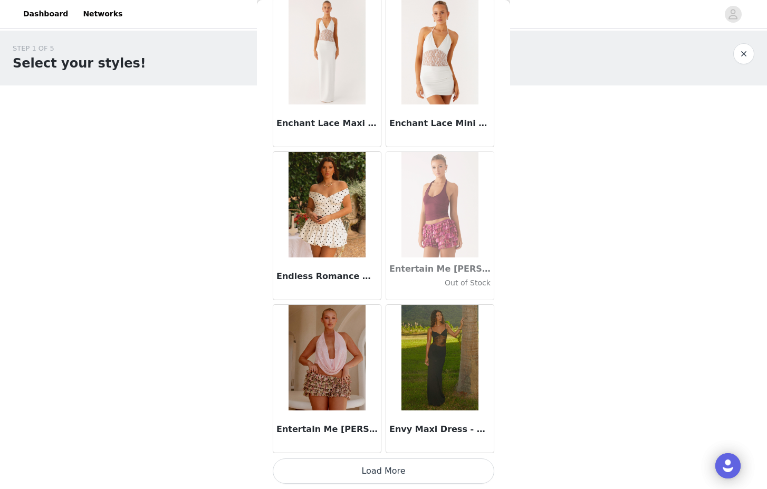
click at [362, 474] on button "Load More" at bounding box center [384, 470] width 222 height 25
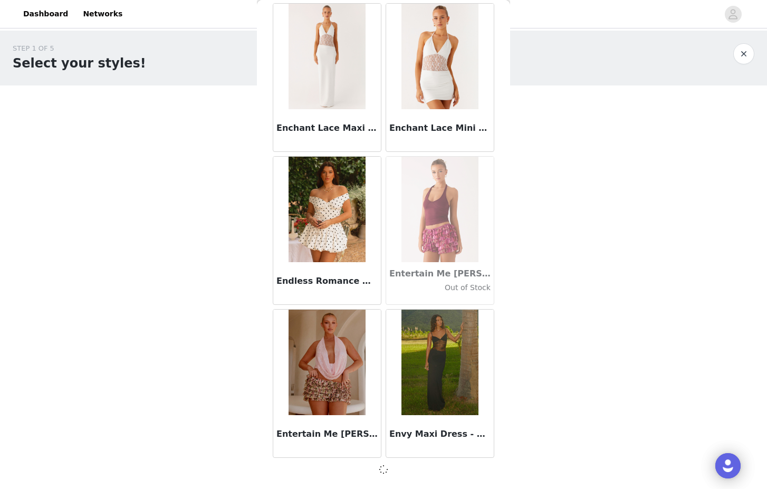
scroll to position [21007, 0]
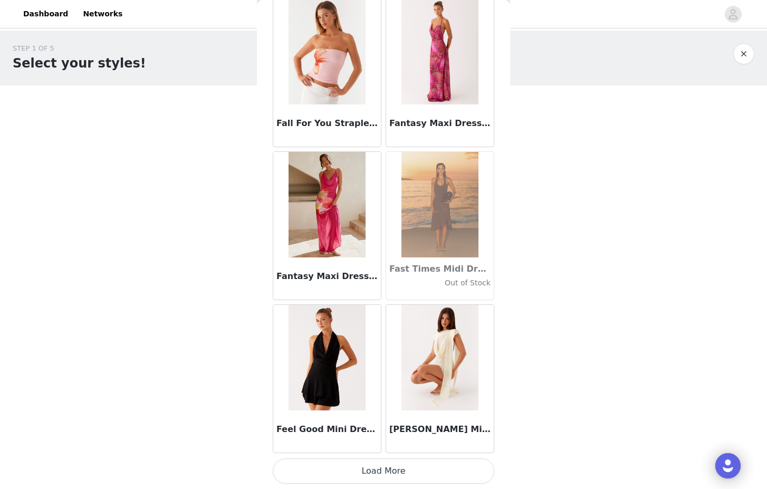
click at [376, 469] on button "Load More" at bounding box center [384, 470] width 222 height 25
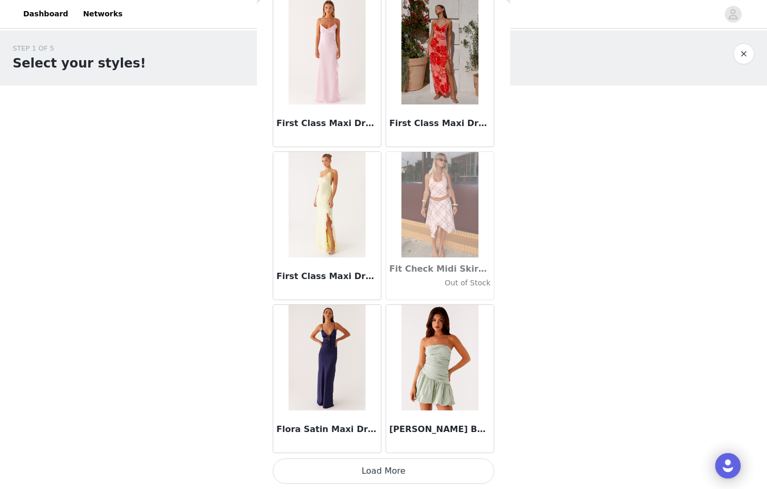
click at [342, 472] on button "Load More" at bounding box center [384, 470] width 222 height 25
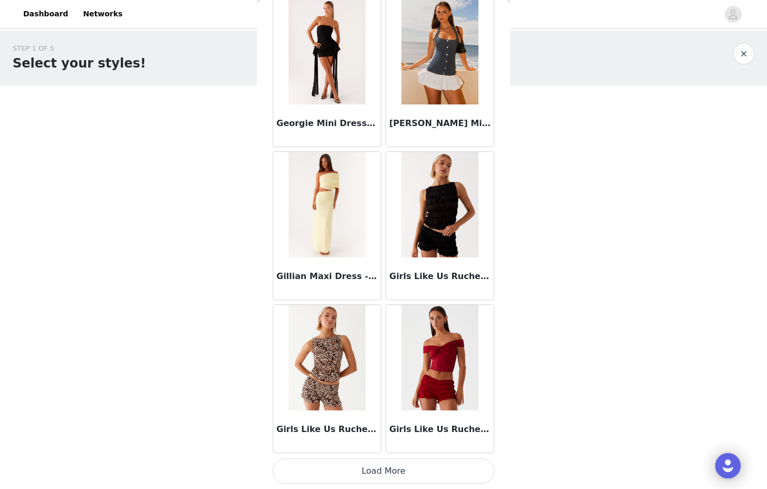
click at [350, 476] on button "Load More" at bounding box center [384, 470] width 222 height 25
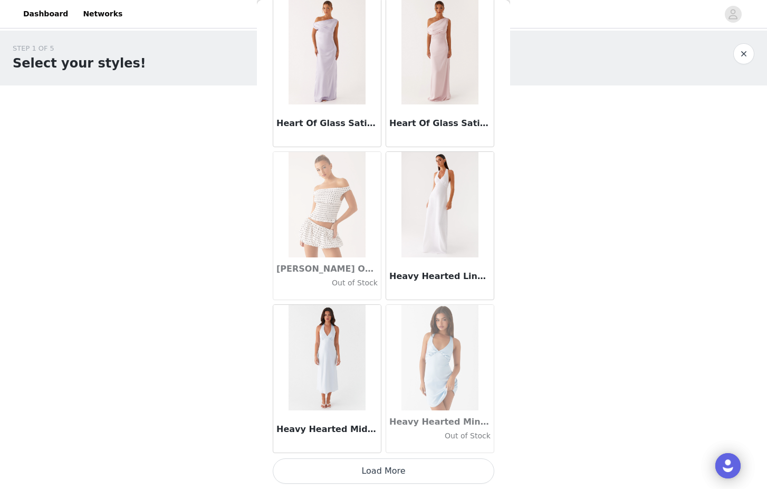
click at [362, 478] on button "Load More" at bounding box center [384, 470] width 222 height 25
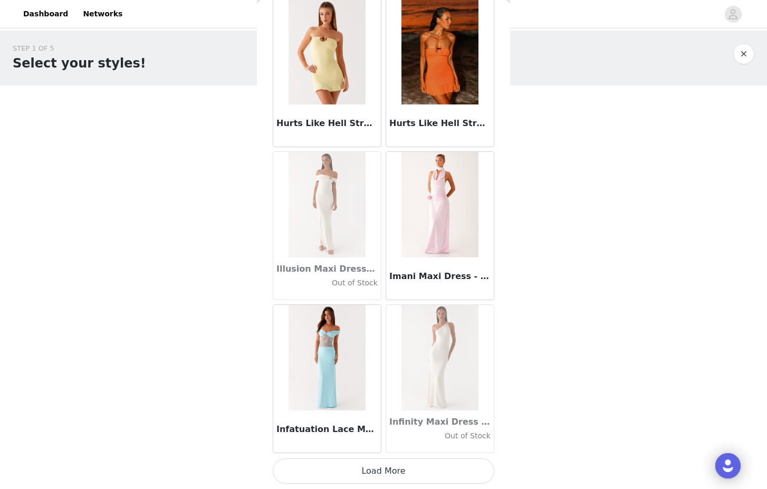
click at [369, 465] on button "Load More" at bounding box center [384, 470] width 222 height 25
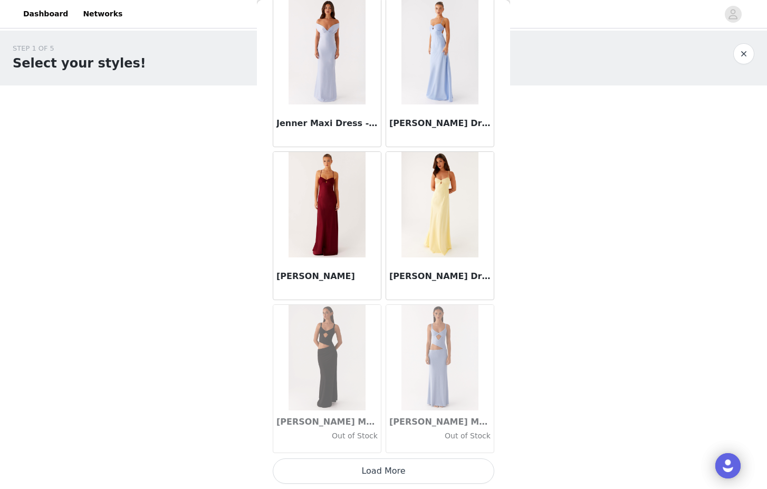
click at [374, 469] on button "Load More" at bounding box center [384, 470] width 222 height 25
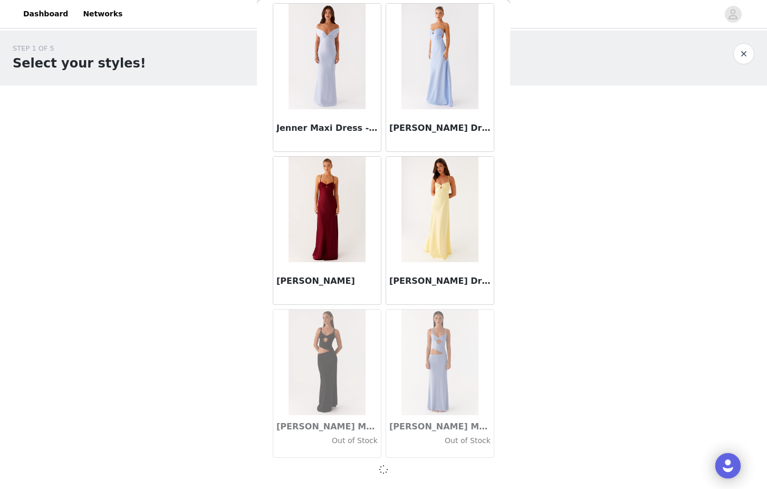
scroll to position [30186, 0]
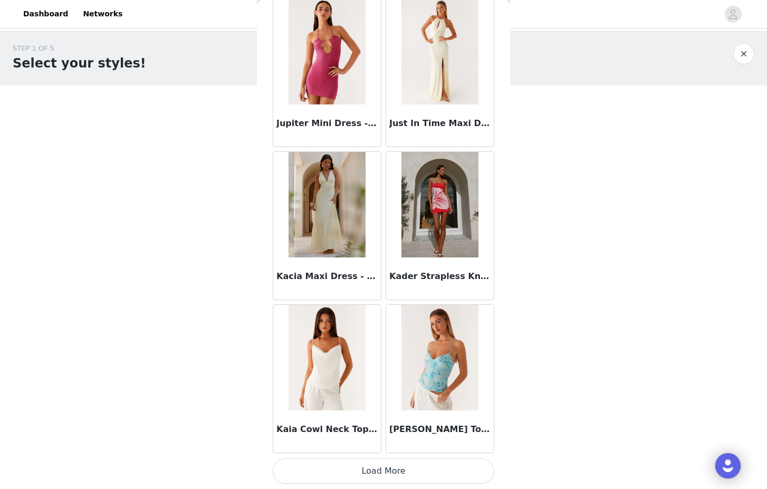
click at [361, 468] on button "Load More" at bounding box center [384, 470] width 222 height 25
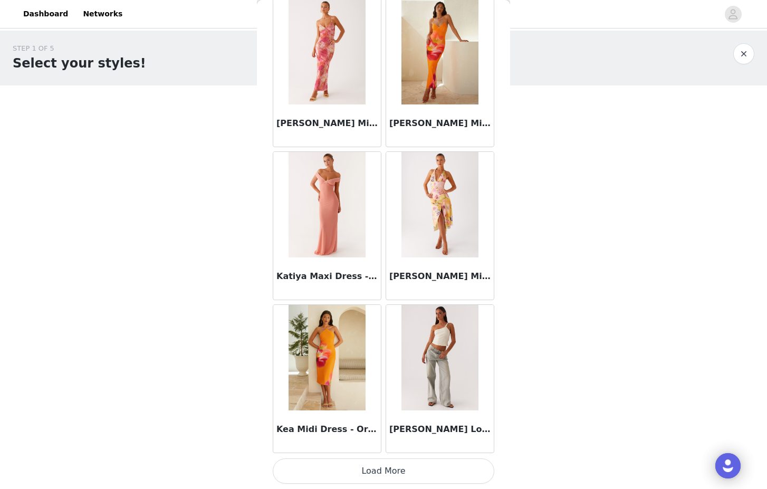
click at [356, 467] on button "Load More" at bounding box center [384, 470] width 222 height 25
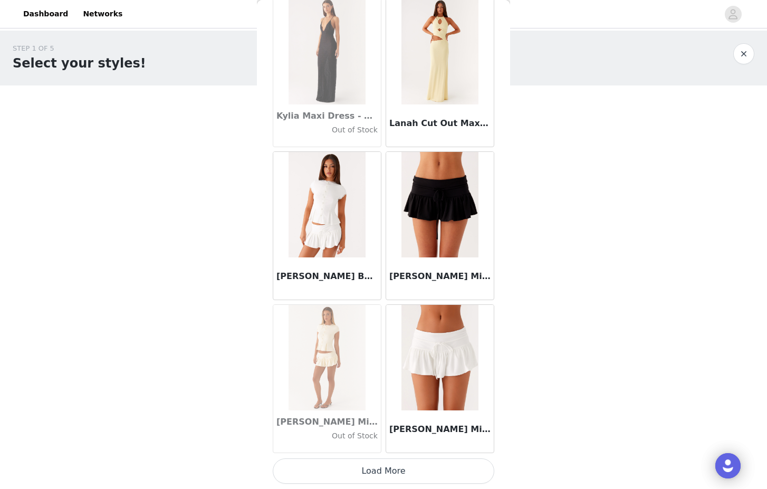
click at [349, 478] on button "Load More" at bounding box center [384, 470] width 222 height 25
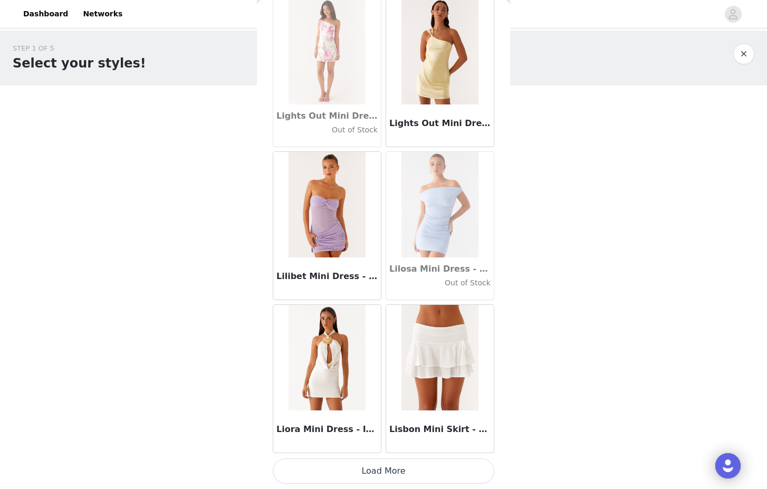
scroll to position [0, 0]
click at [366, 467] on button "Load More" at bounding box center [384, 470] width 222 height 25
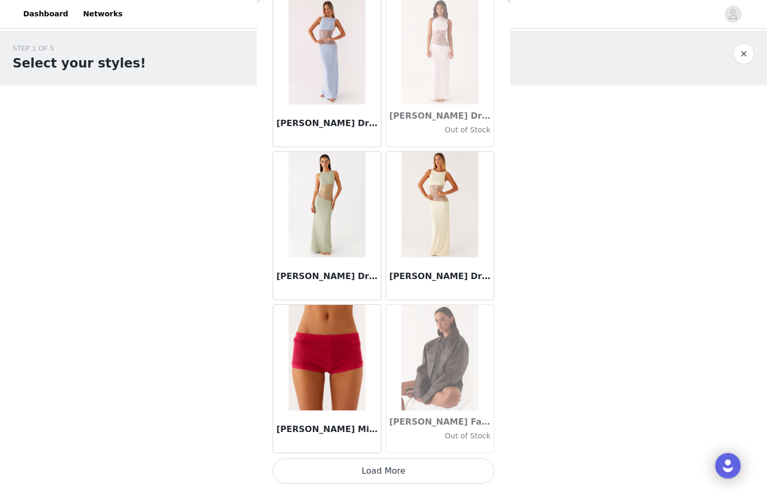
click at [387, 473] on button "Load More" at bounding box center [384, 470] width 222 height 25
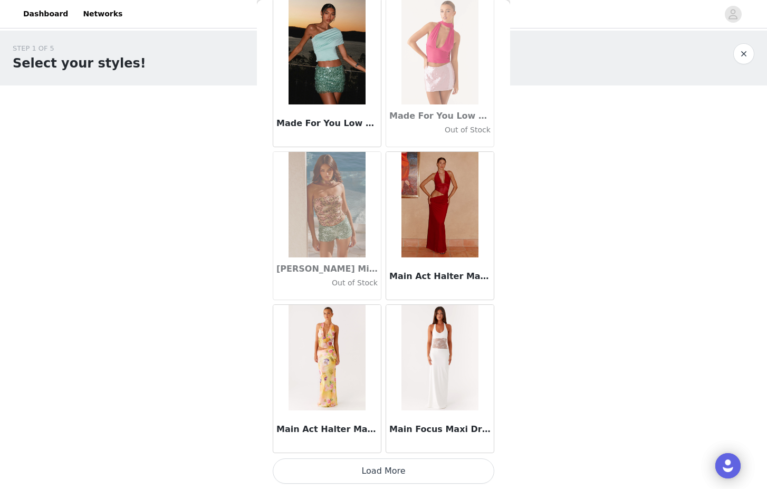
click at [368, 469] on button "Load More" at bounding box center [384, 470] width 222 height 25
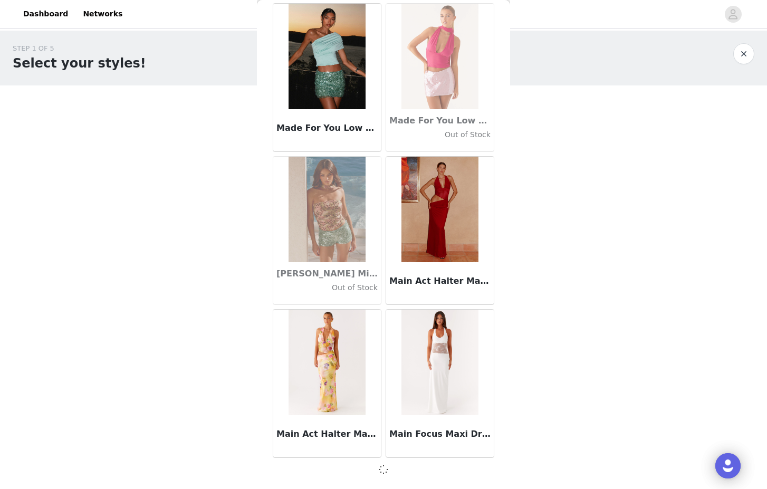
scroll to position [39364, 0]
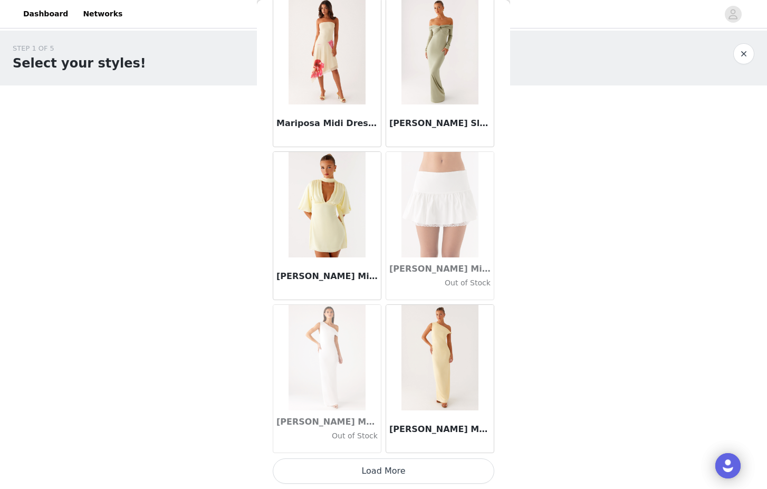
click at [372, 475] on button "Load More" at bounding box center [384, 470] width 222 height 25
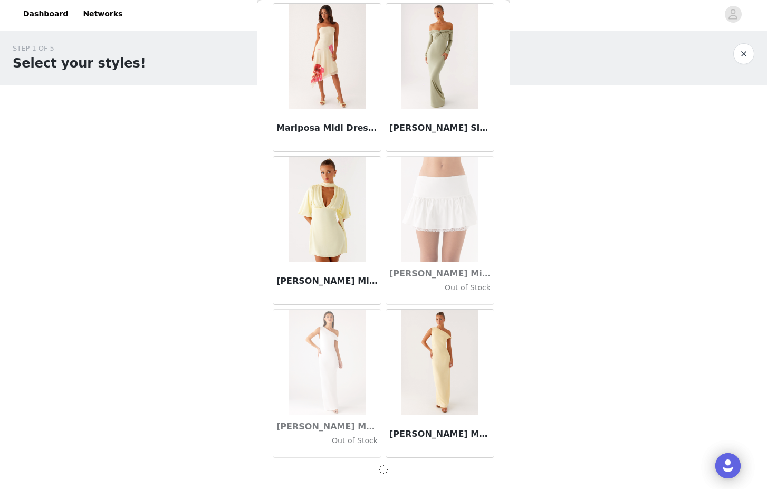
scroll to position [40894, 0]
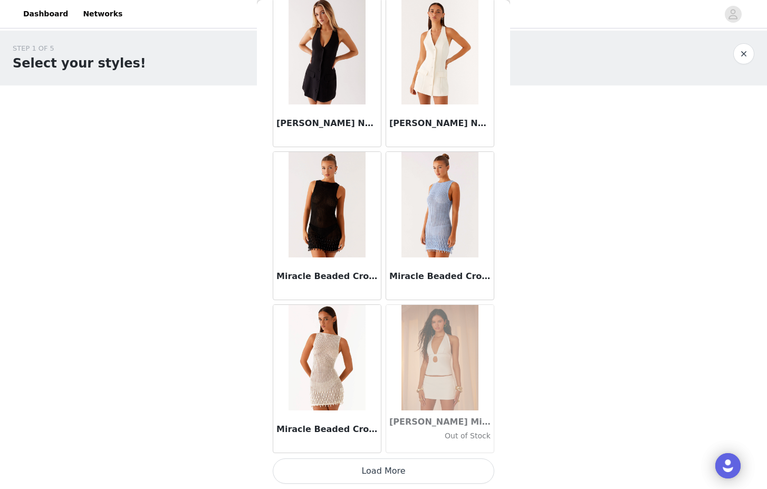
click at [354, 469] on button "Load More" at bounding box center [384, 470] width 222 height 25
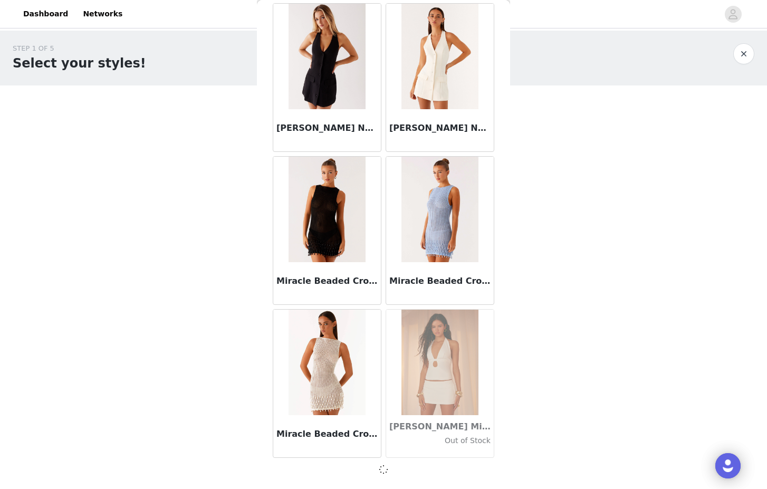
scroll to position [42424, 0]
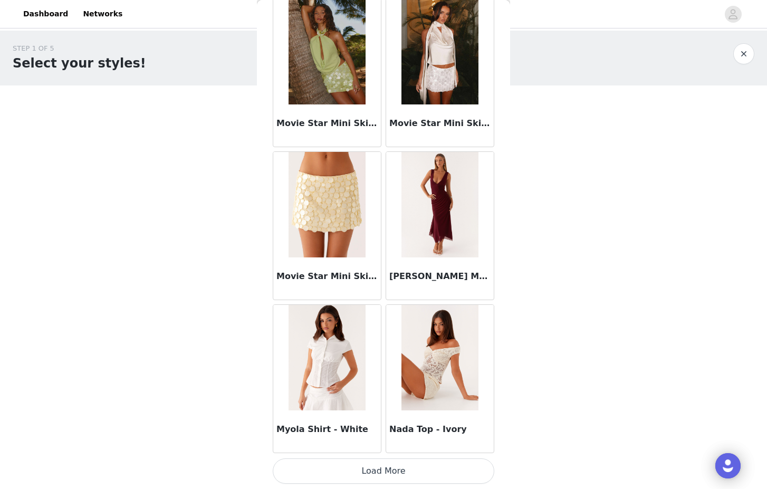
click at [363, 465] on button "Load More" at bounding box center [384, 470] width 222 height 25
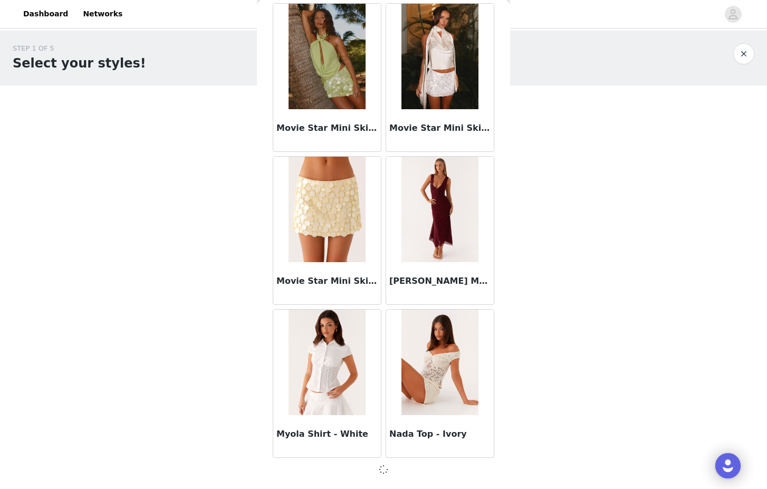
scroll to position [43953, 0]
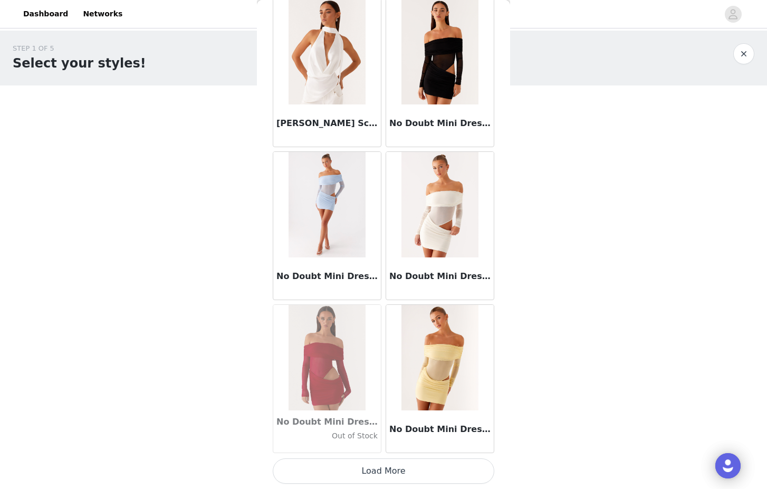
click at [392, 463] on button "Load More" at bounding box center [384, 470] width 222 height 25
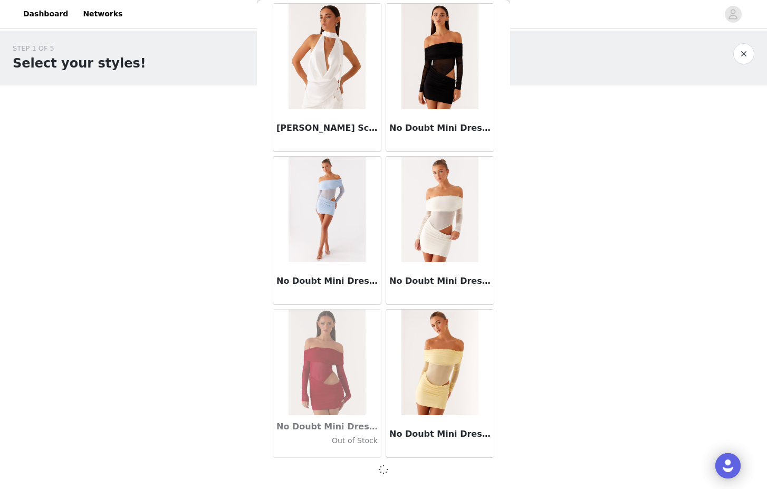
scroll to position [45483, 0]
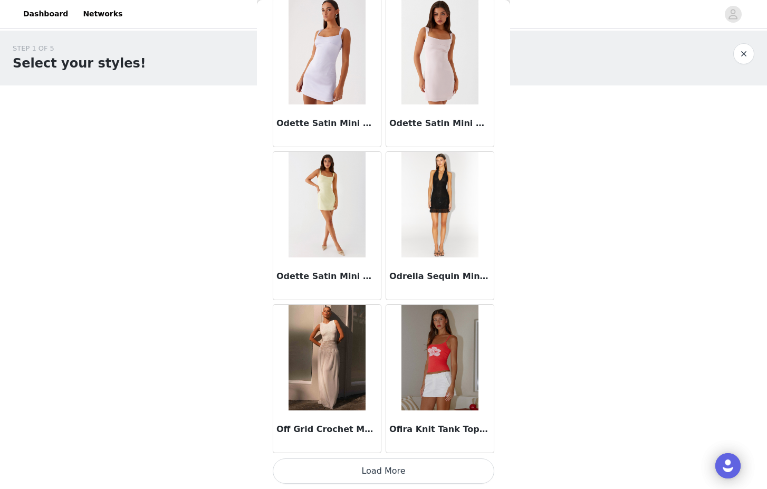
click at [390, 470] on button "Load More" at bounding box center [384, 470] width 222 height 25
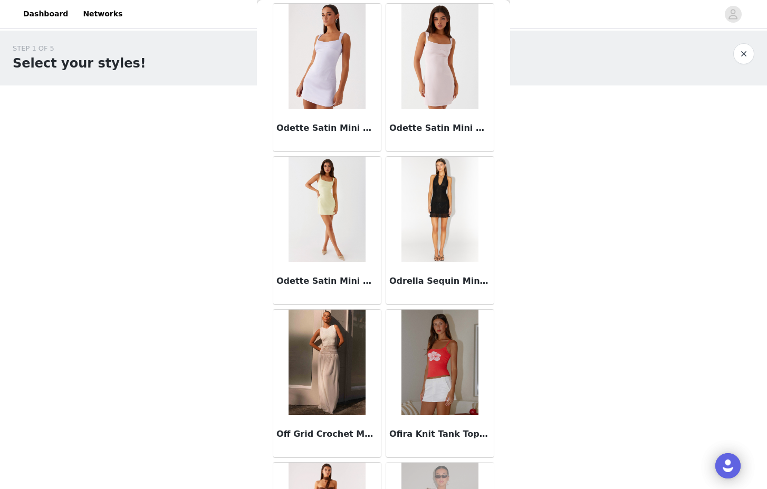
scroll to position [0, 0]
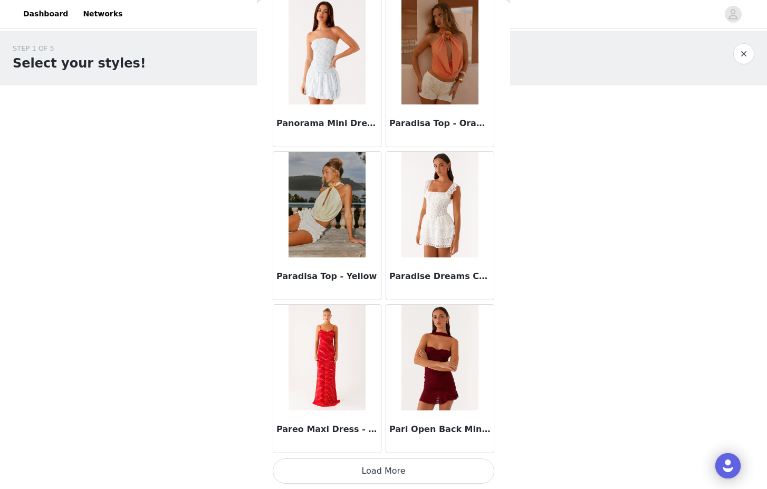
click at [383, 471] on button "Load More" at bounding box center [384, 470] width 222 height 25
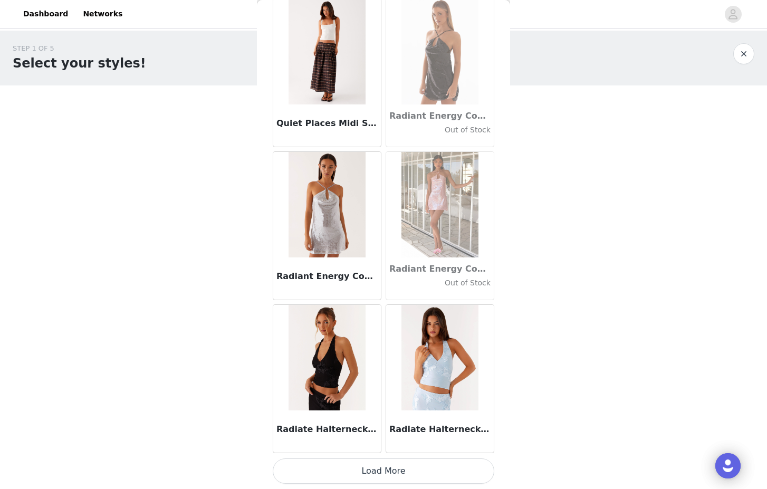
scroll to position [50077, 0]
click at [383, 459] on button "Load More" at bounding box center [384, 470] width 222 height 25
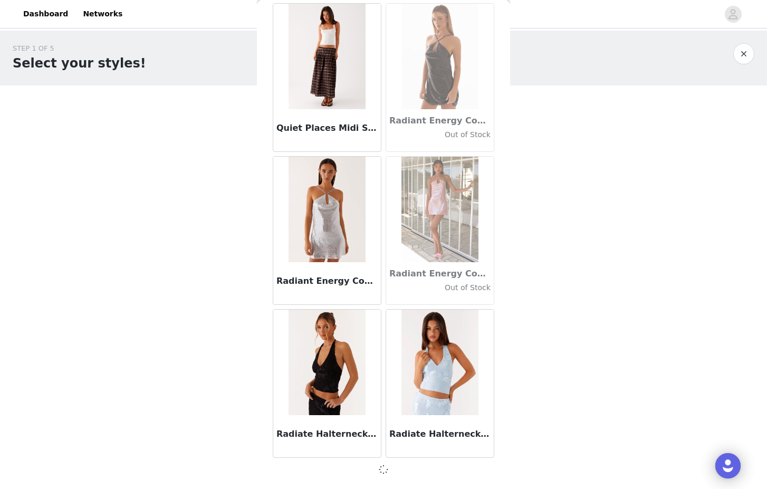
scroll to position [50072, 0]
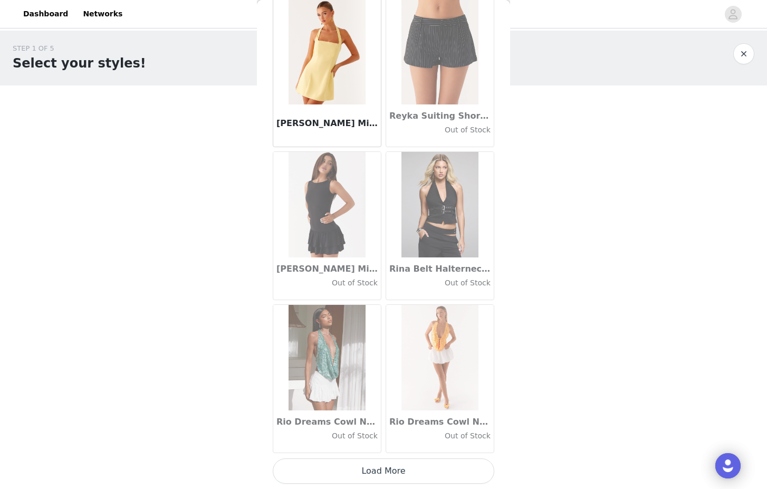
click at [386, 469] on button "Load More" at bounding box center [384, 470] width 222 height 25
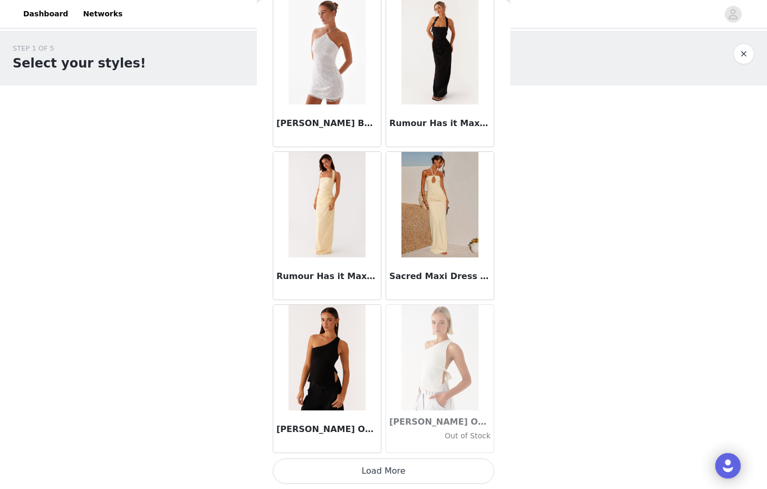
scroll to position [0, 0]
click at [386, 466] on button "Load More" at bounding box center [384, 470] width 222 height 25
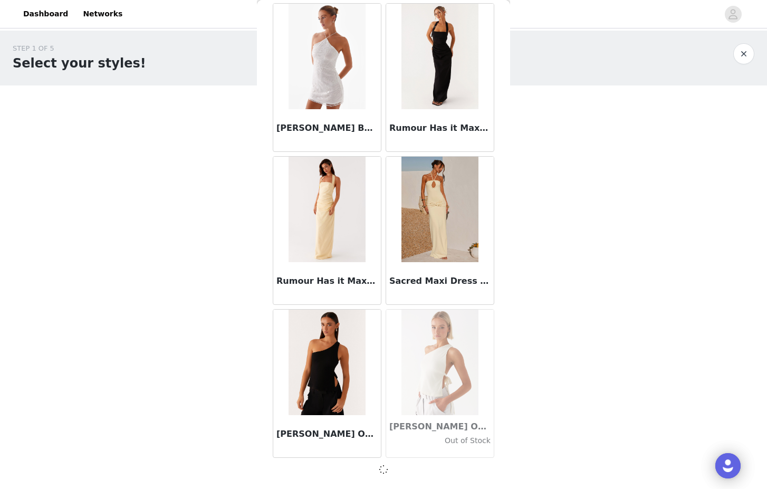
scroll to position [53132, 0]
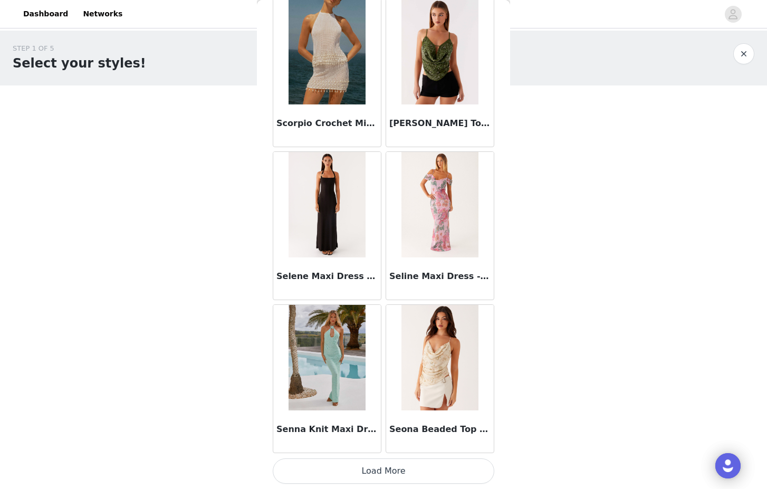
click at [375, 471] on button "Load More" at bounding box center [384, 470] width 222 height 25
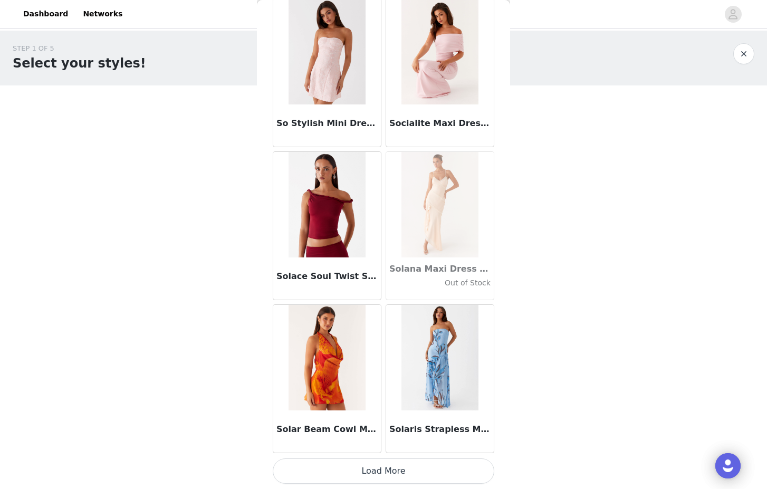
scroll to position [0, 0]
click at [377, 468] on button "Load More" at bounding box center [384, 470] width 222 height 25
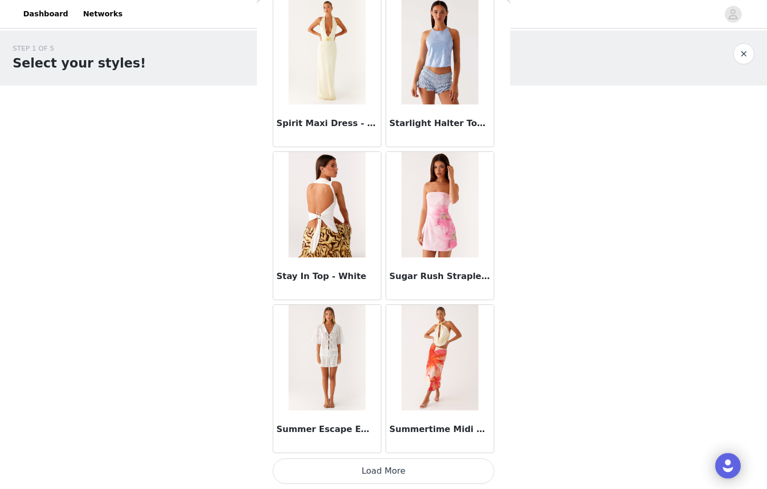
scroll to position [57726, 0]
click at [372, 472] on button "Load More" at bounding box center [384, 470] width 222 height 25
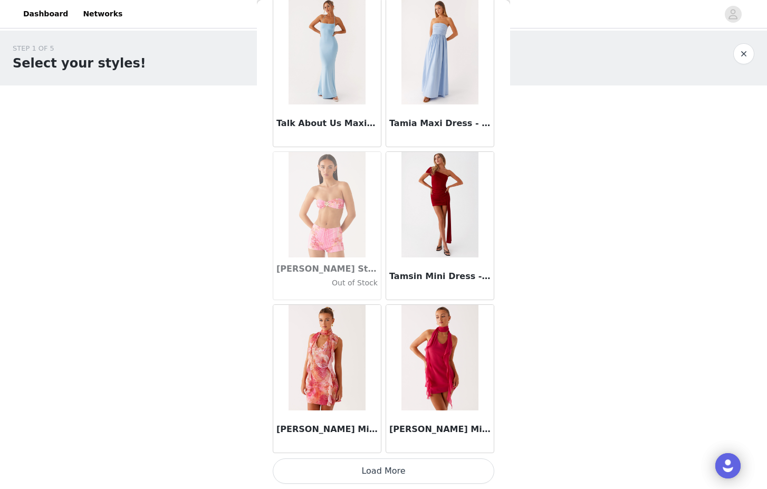
scroll to position [59256, 0]
click at [384, 466] on button "Load More" at bounding box center [384, 470] width 222 height 25
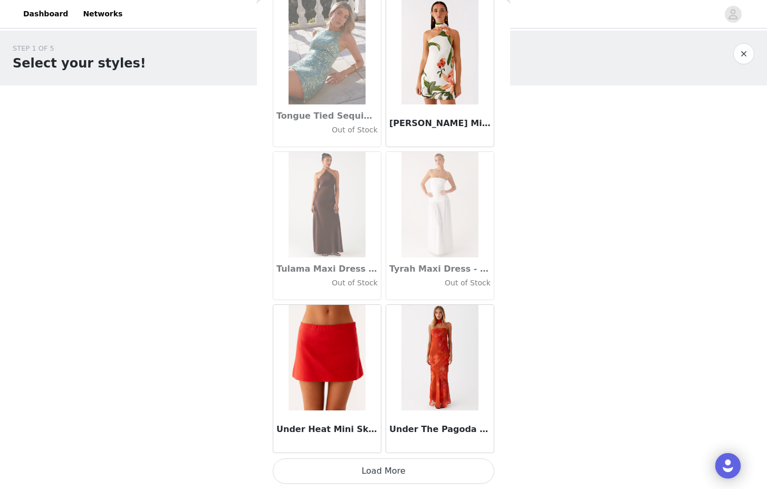
scroll to position [60785, 0]
click at [363, 470] on button "Load More" at bounding box center [384, 470] width 222 height 25
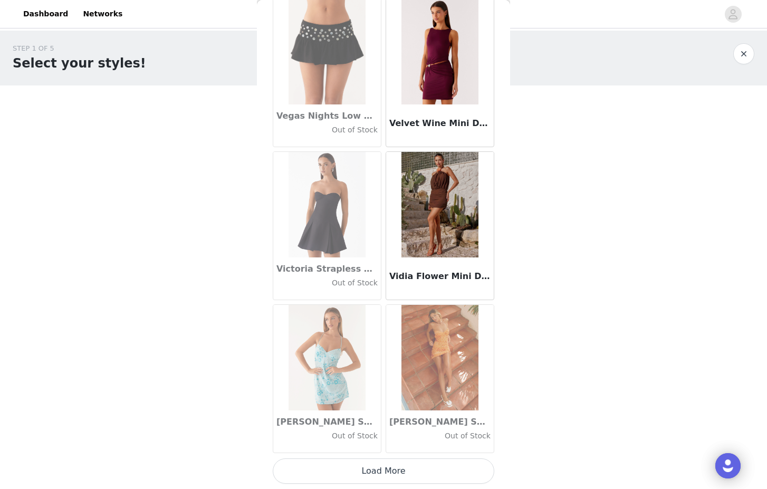
scroll to position [62315, 0]
click at [381, 463] on button "Load More" at bounding box center [384, 470] width 222 height 25
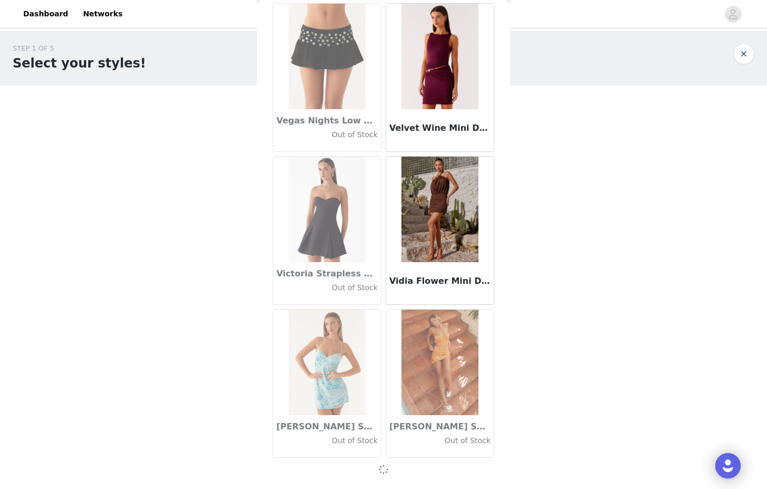
scroll to position [62310, 0]
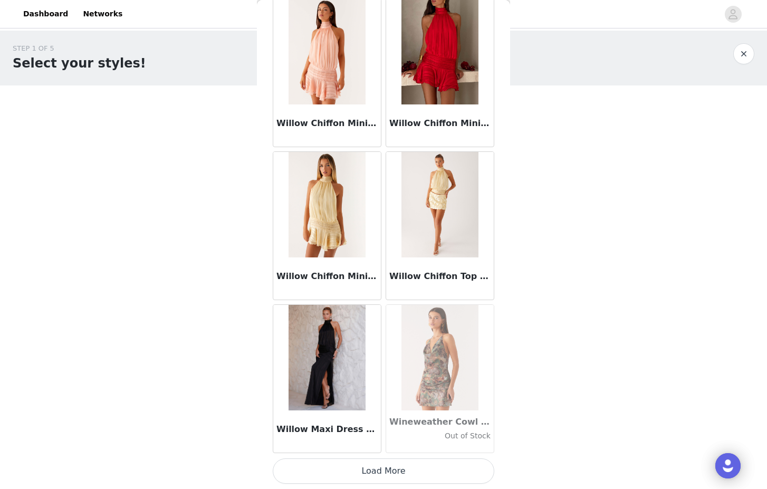
click at [382, 471] on button "Load More" at bounding box center [384, 470] width 222 height 25
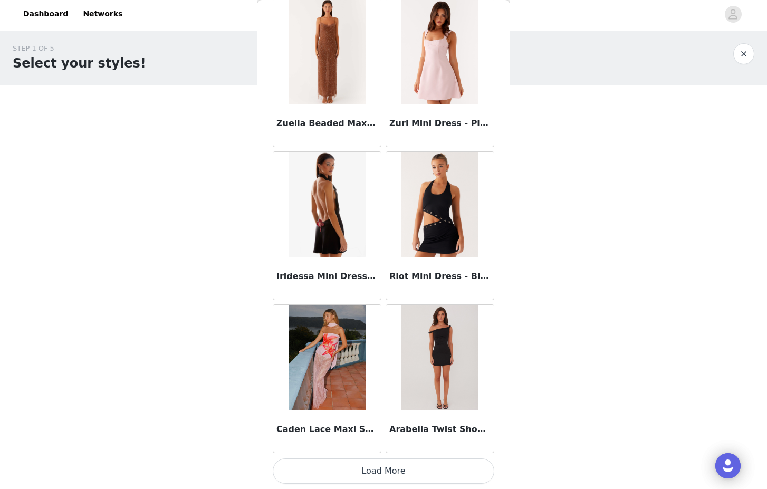
click at [393, 469] on button "Load More" at bounding box center [384, 470] width 222 height 25
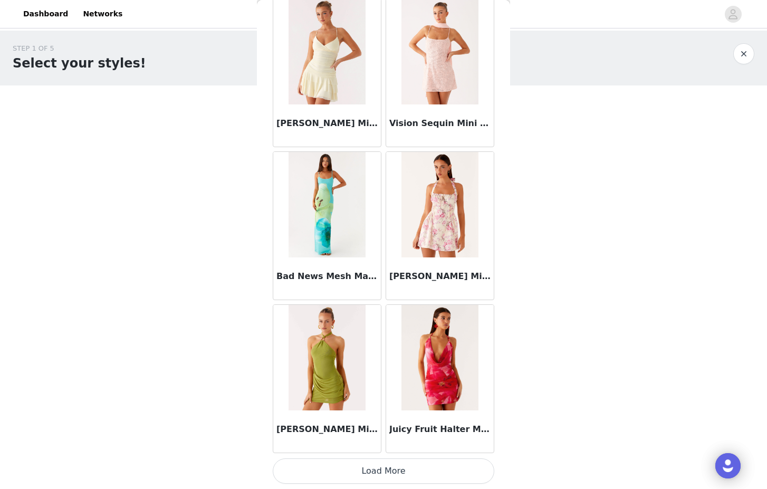
scroll to position [66904, 0]
click at [376, 468] on button "Load More" at bounding box center [384, 470] width 222 height 25
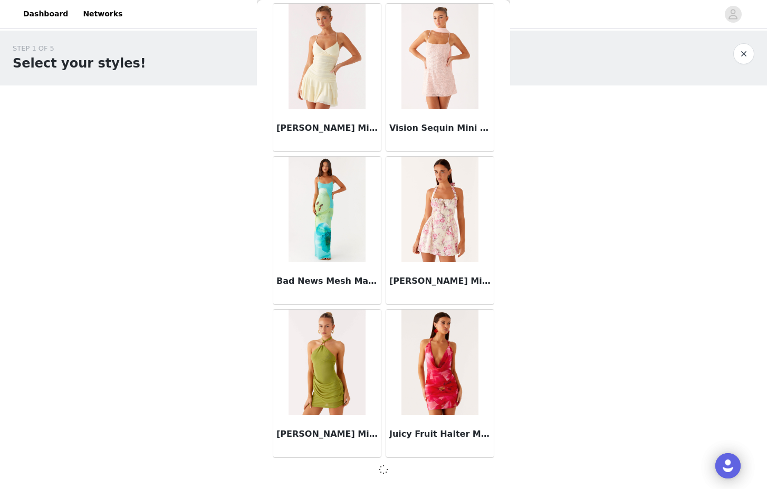
scroll to position [66900, 0]
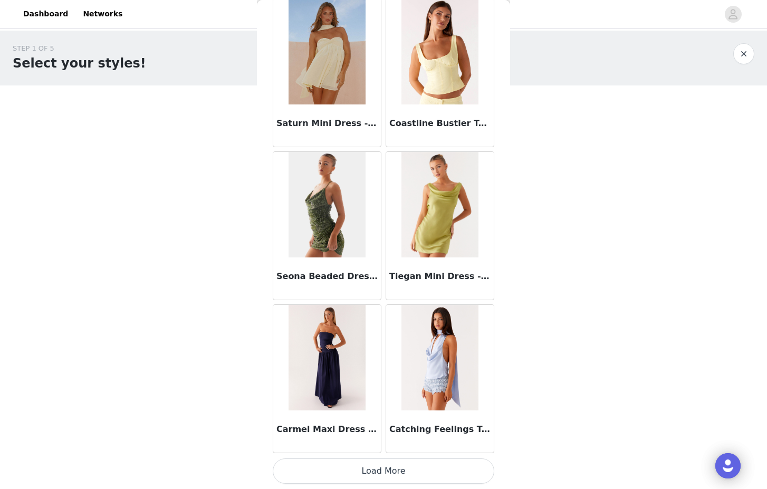
click at [391, 476] on button "Load More" at bounding box center [384, 470] width 222 height 25
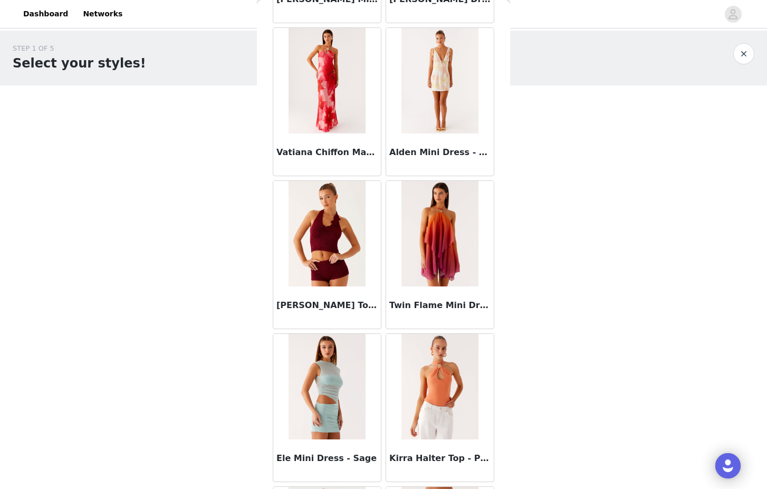
scroll to position [69782, 0]
click at [434, 244] on img at bounding box center [439, 232] width 76 height 105
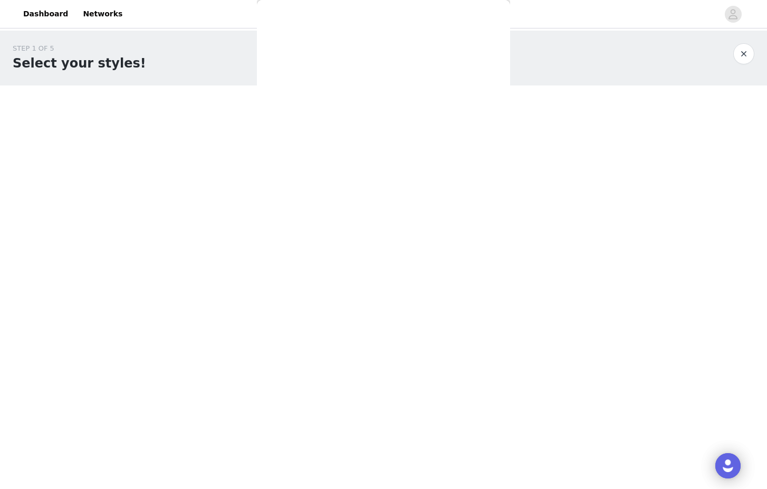
scroll to position [0, 0]
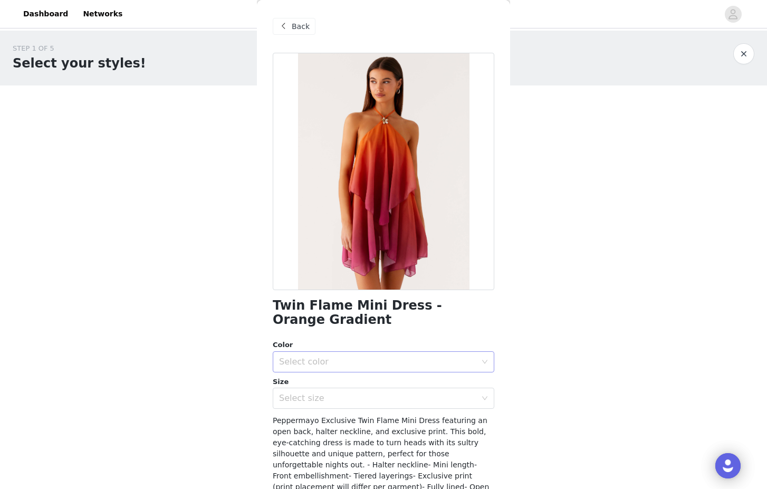
click at [364, 361] on div "Select color" at bounding box center [377, 362] width 197 height 11
click at [331, 390] on li "Orange Gradient" at bounding box center [380, 384] width 214 height 17
click at [325, 397] on div "Select size" at bounding box center [377, 398] width 197 height 11
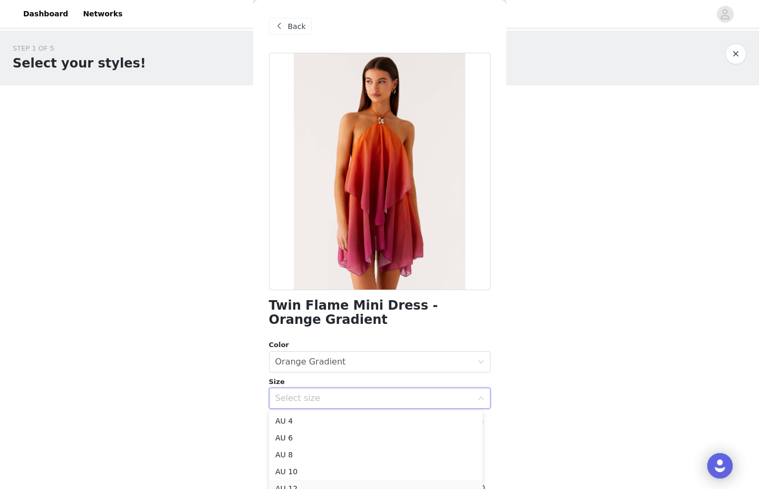
click at [298, 484] on li "AU 12" at bounding box center [376, 488] width 214 height 17
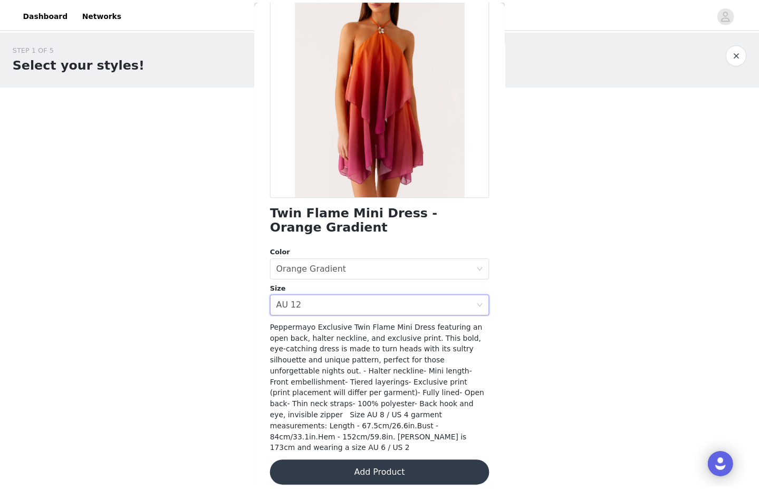
scroll to position [92, 0]
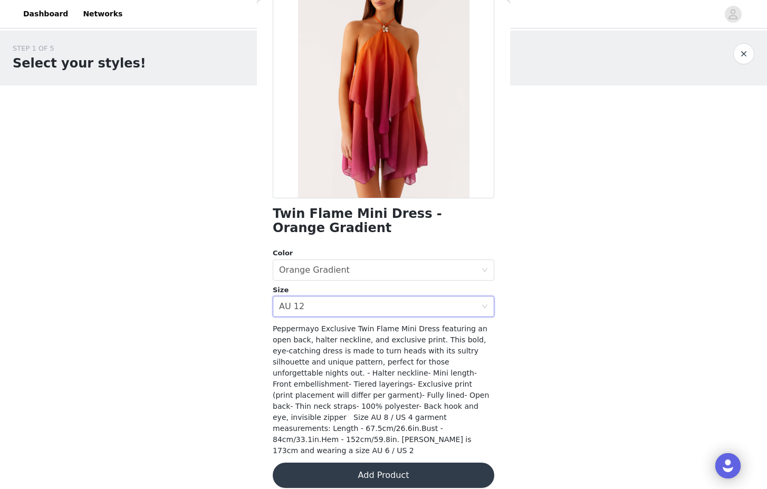
click at [322, 466] on button "Add Product" at bounding box center [384, 475] width 222 height 25
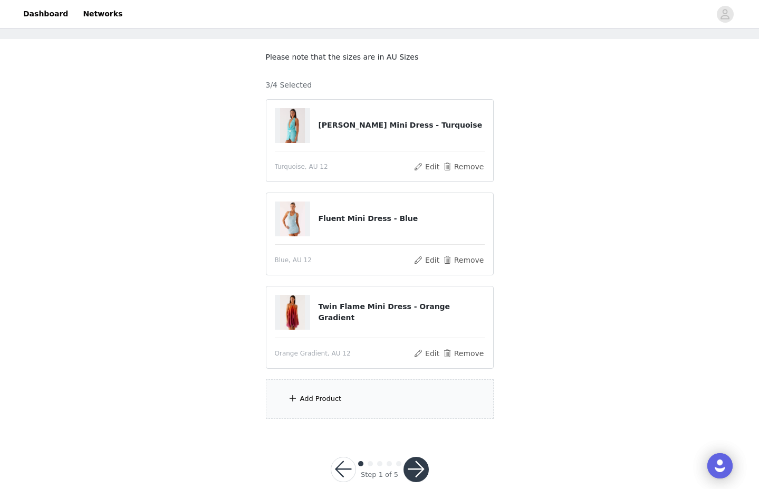
scroll to position [48, 0]
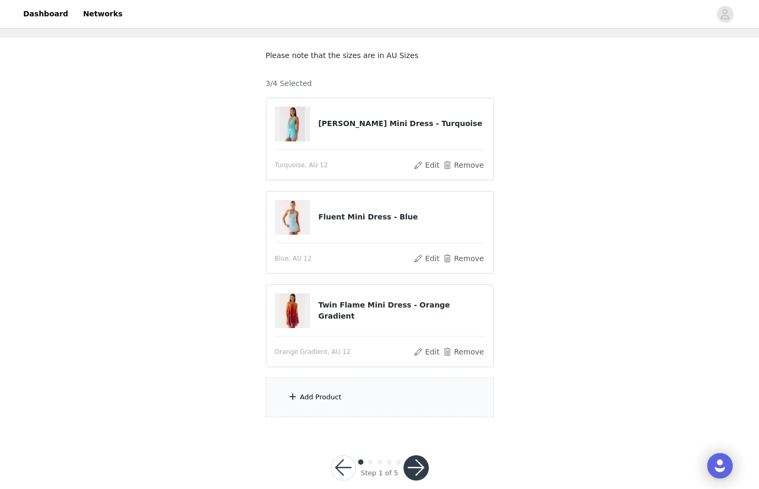
click at [330, 389] on div "Add Product" at bounding box center [380, 398] width 228 height 40
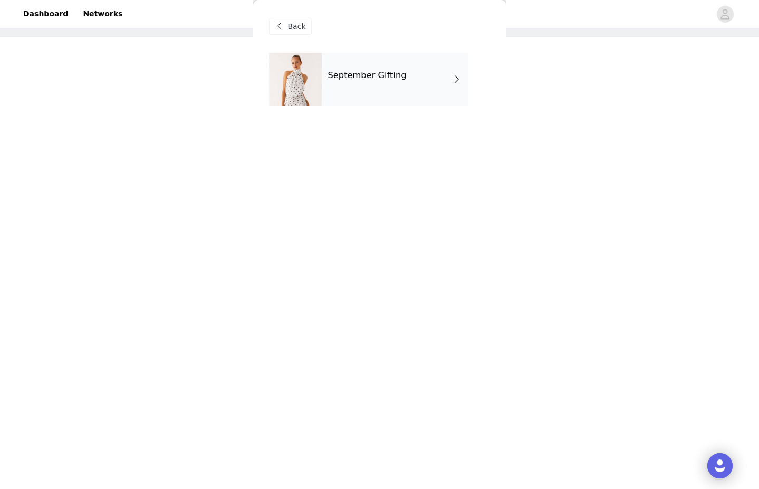
click at [350, 110] on div "September Gifting" at bounding box center [380, 87] width 222 height 69
click at [343, 90] on div "September Gifting" at bounding box center [395, 79] width 147 height 53
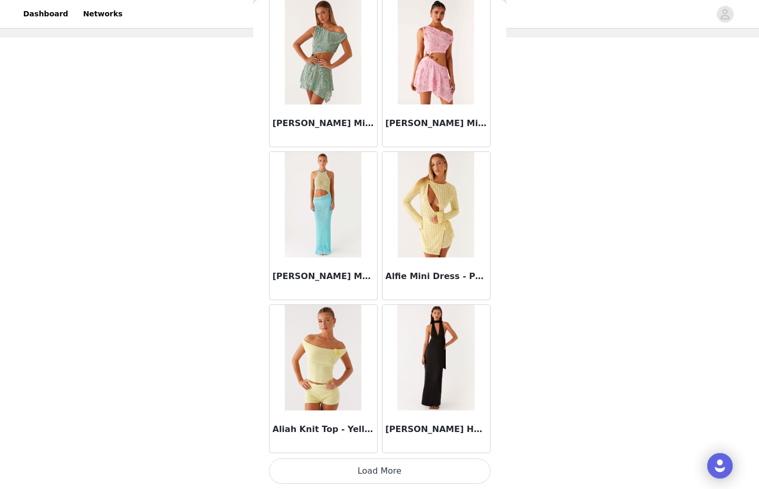
click at [385, 469] on button "Load More" at bounding box center [380, 470] width 222 height 25
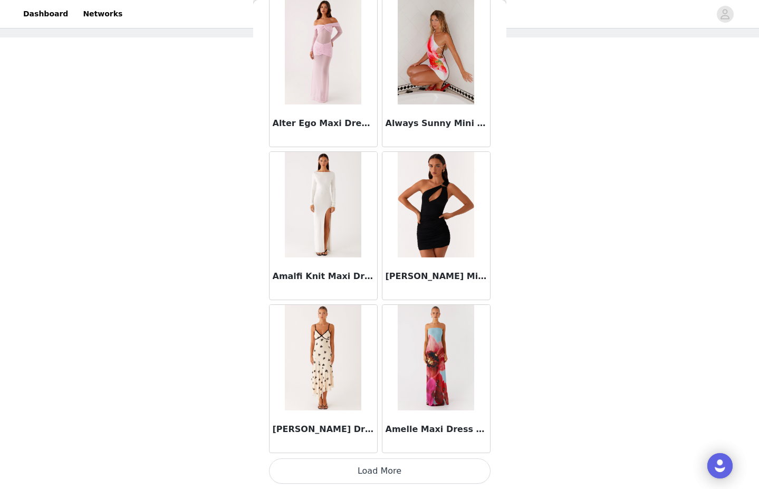
click at [392, 475] on button "Load More" at bounding box center [380, 470] width 222 height 25
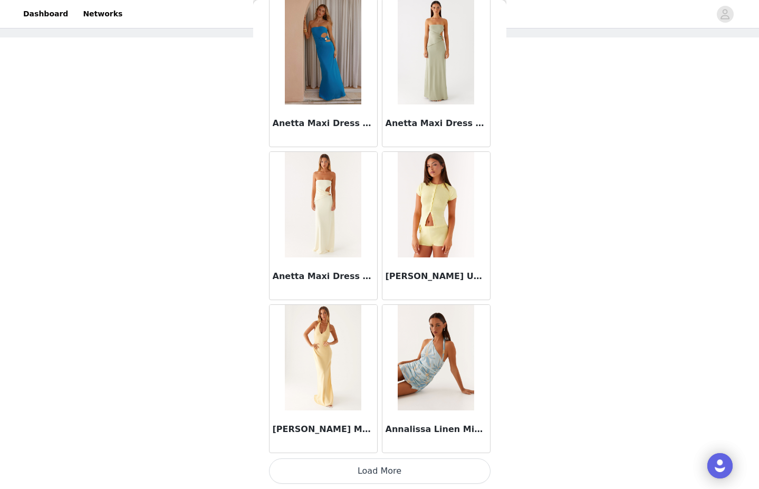
click at [378, 468] on button "Load More" at bounding box center [380, 470] width 222 height 25
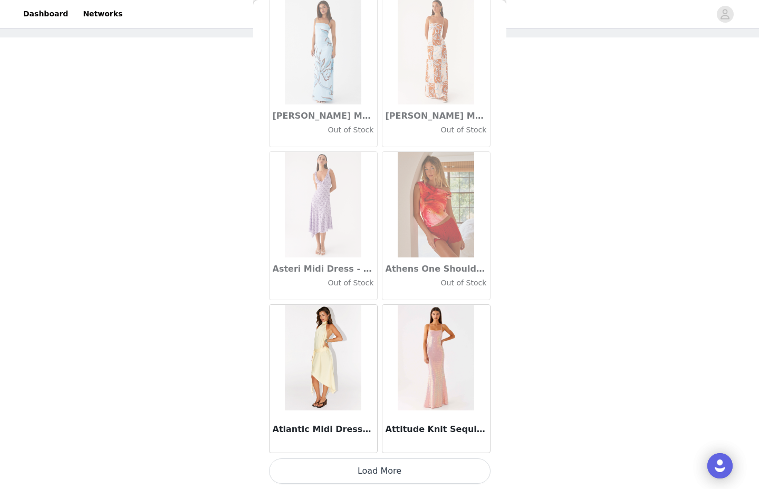
scroll to position [5714, 0]
click at [365, 477] on button "Load More" at bounding box center [380, 470] width 222 height 25
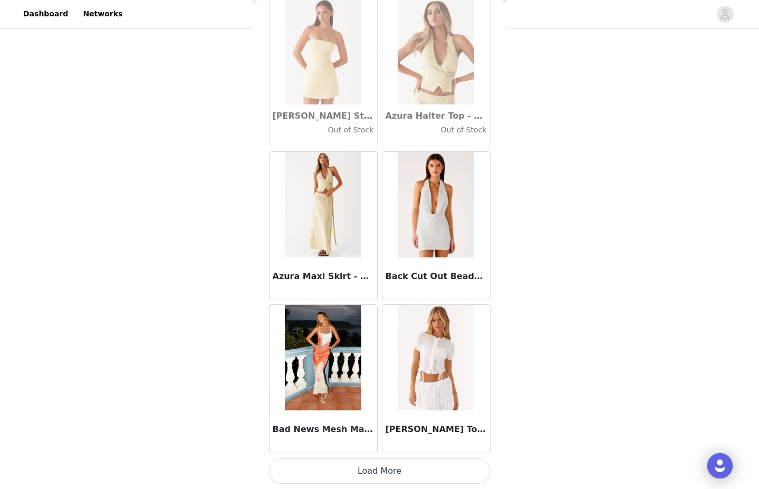
scroll to position [64, 0]
click at [375, 475] on button "Load More" at bounding box center [380, 470] width 222 height 25
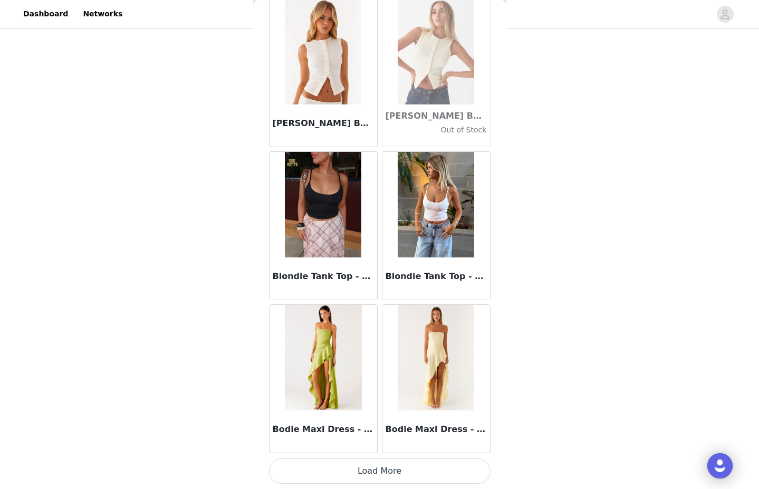
click at [372, 471] on button "Load More" at bounding box center [380, 470] width 222 height 25
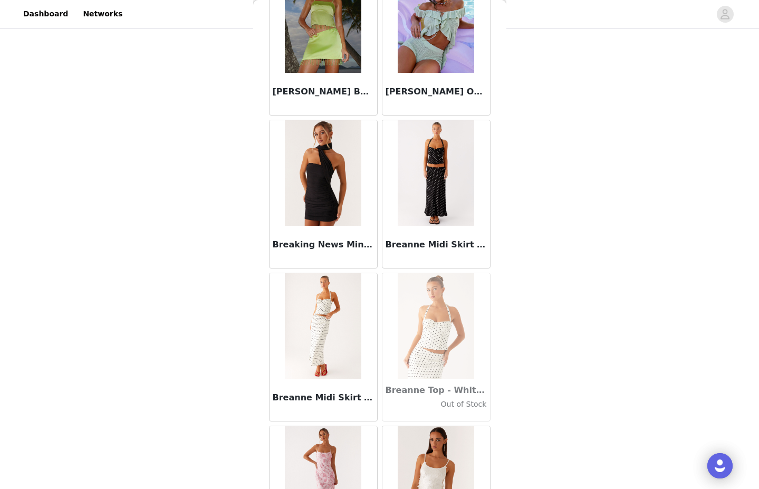
scroll to position [9418, 0]
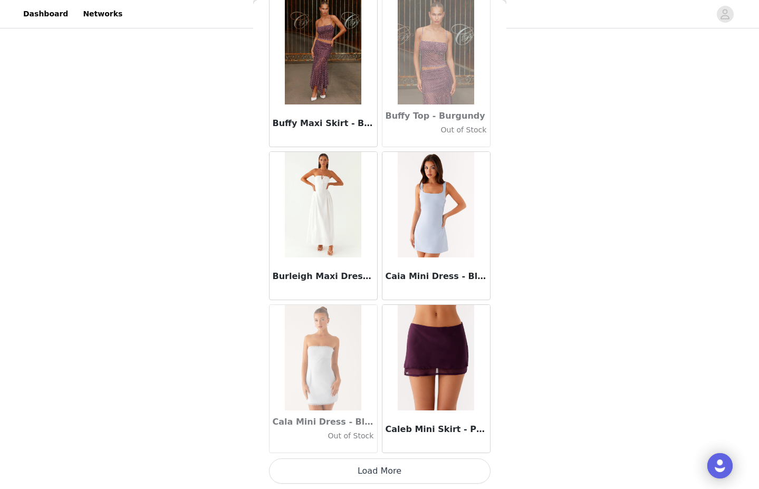
click at [363, 466] on button "Load More" at bounding box center [380, 470] width 222 height 25
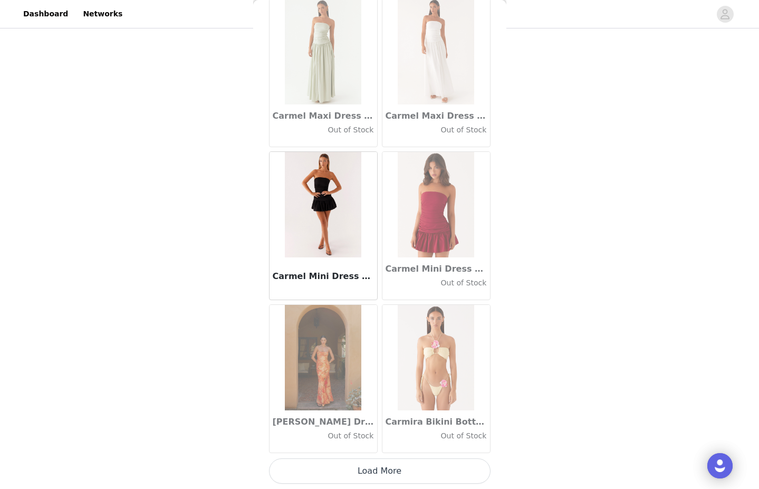
scroll to position [64, 0]
click at [356, 473] on button "Load More" at bounding box center [380, 470] width 222 height 25
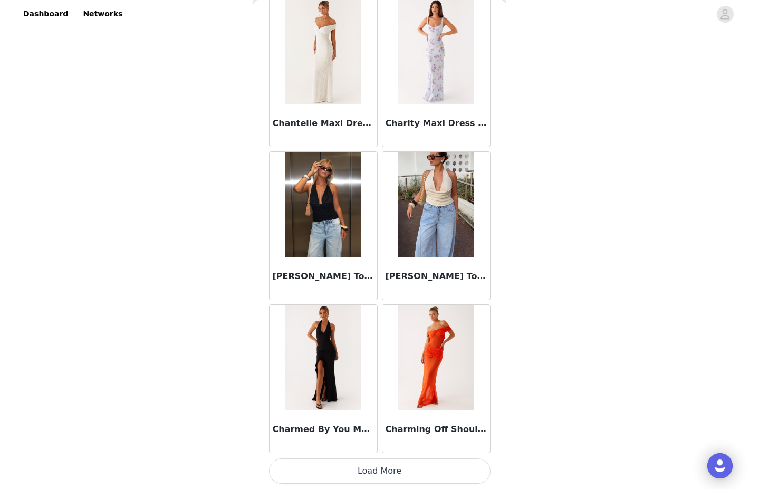
click at [358, 471] on button "Load More" at bounding box center [380, 470] width 222 height 25
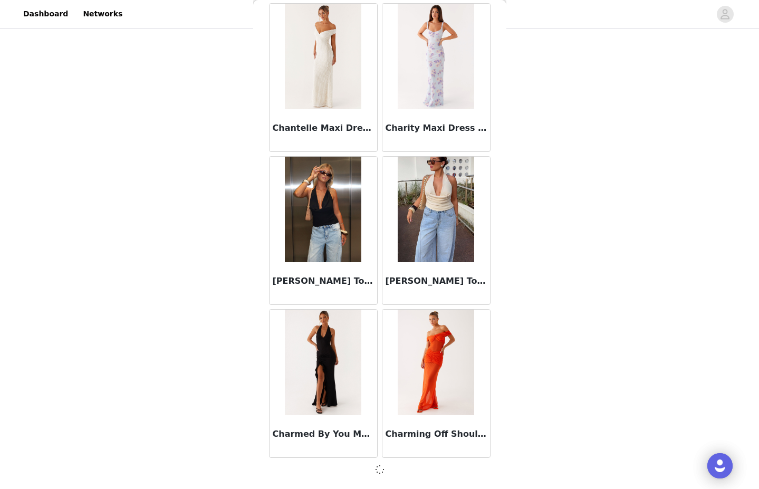
scroll to position [13358, 0]
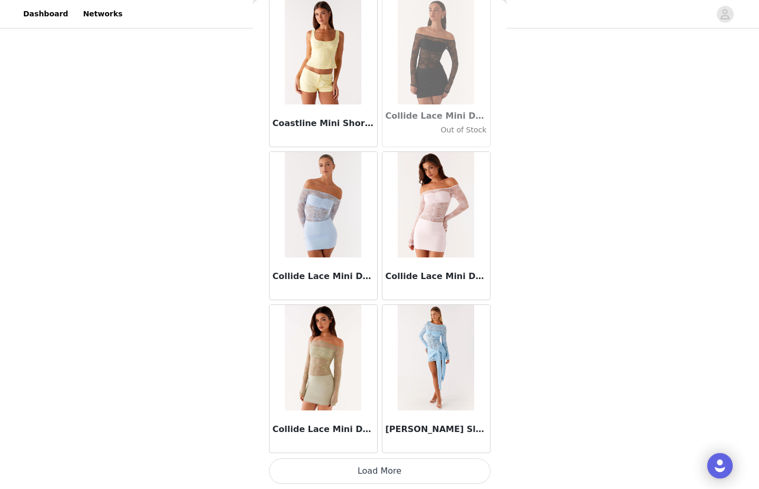
click at [368, 474] on button "Load More" at bounding box center [380, 470] width 222 height 25
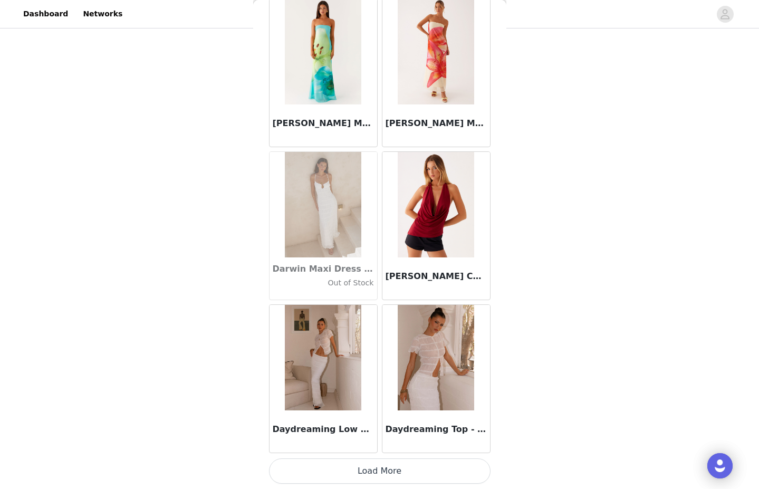
click at [377, 476] on button "Load More" at bounding box center [380, 470] width 222 height 25
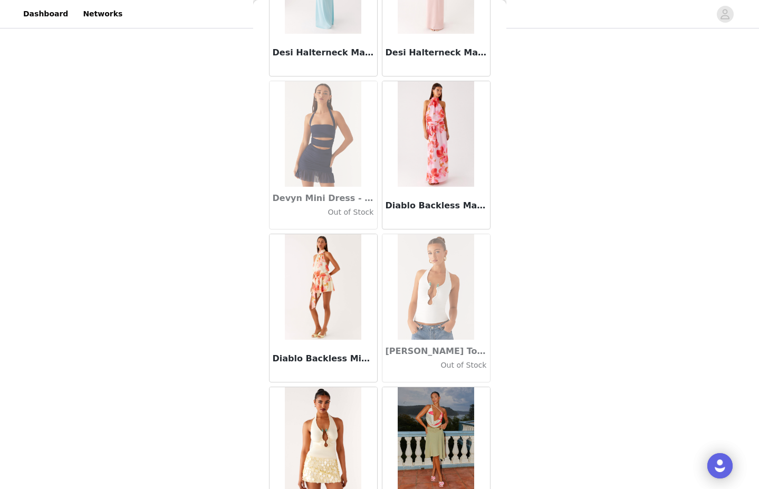
scroll to position [17412, 0]
click at [335, 309] on img at bounding box center [323, 286] width 76 height 105
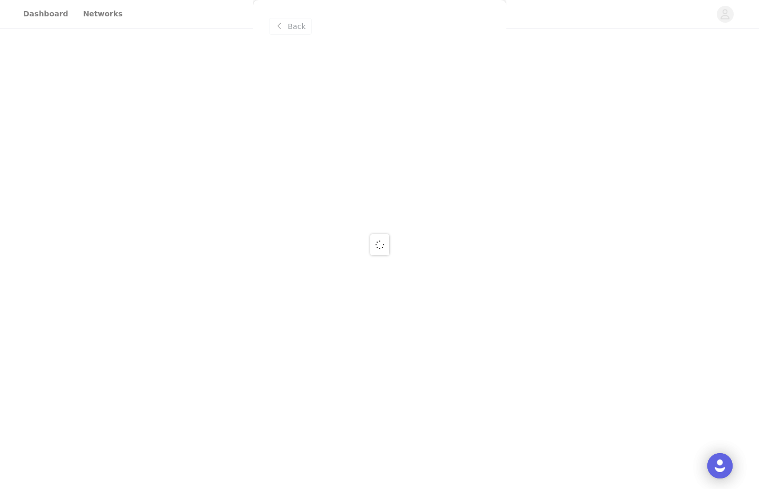
scroll to position [0, 0]
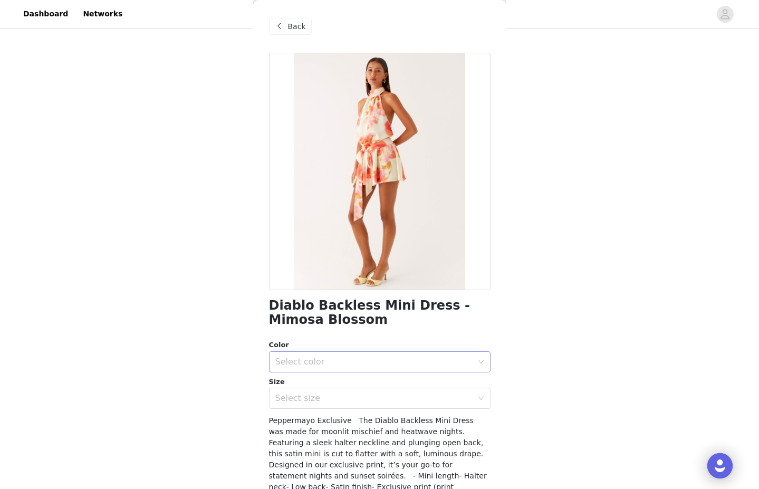
click at [337, 361] on div "Select color" at bounding box center [373, 362] width 197 height 11
click at [321, 389] on li "Mimosa Blossom" at bounding box center [376, 384] width 214 height 17
click at [304, 391] on div "Select size" at bounding box center [376, 398] width 202 height 20
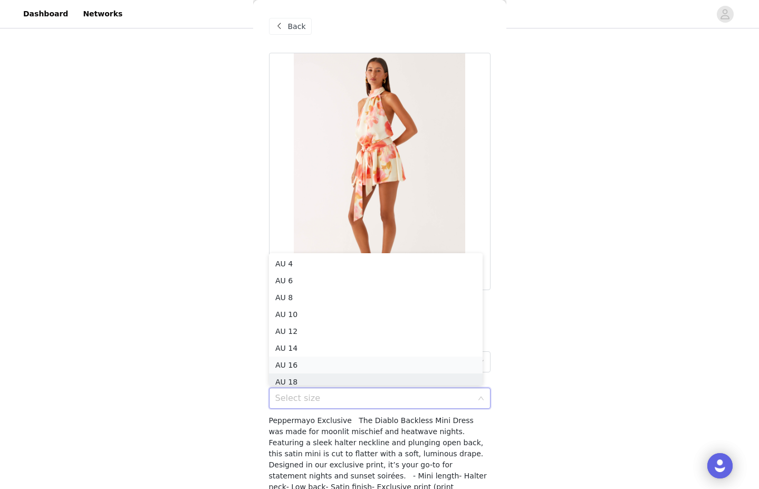
scroll to position [5, 0]
click at [300, 324] on li "AU 12" at bounding box center [376, 326] width 214 height 17
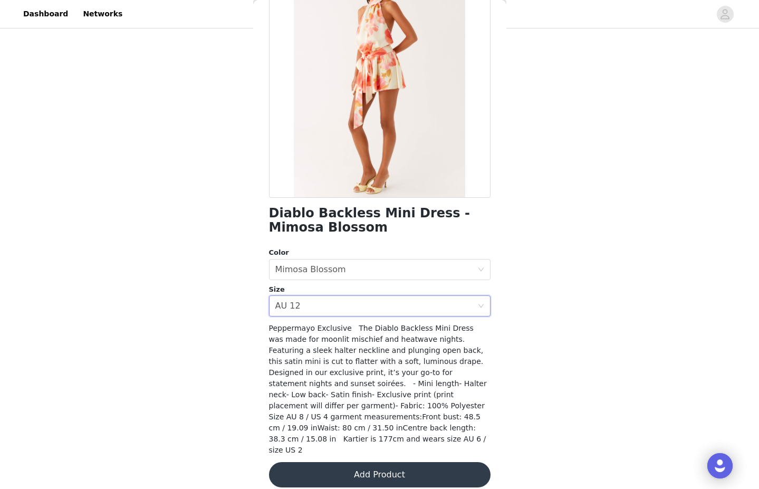
scroll to position [92, 0]
click at [345, 465] on button "Add Product" at bounding box center [380, 475] width 222 height 25
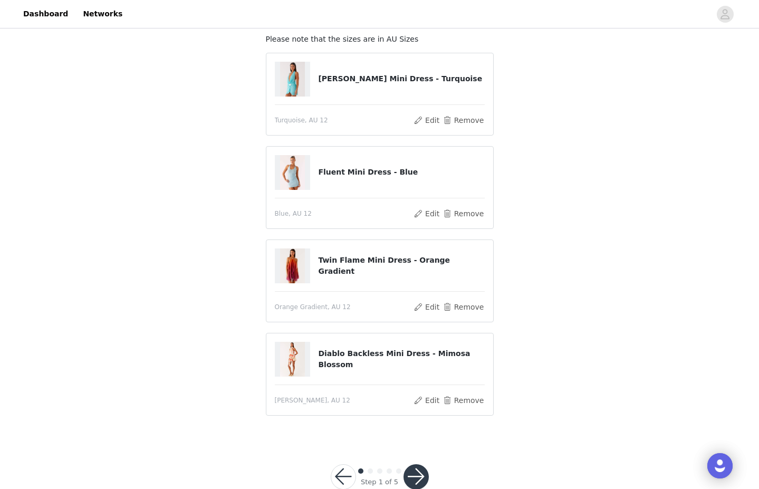
click at [418, 468] on button "button" at bounding box center [416, 476] width 25 height 25
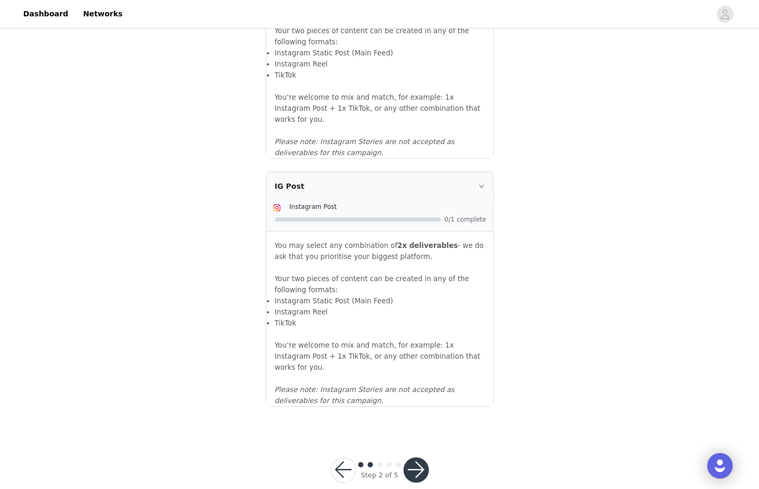
scroll to position [1068, 0]
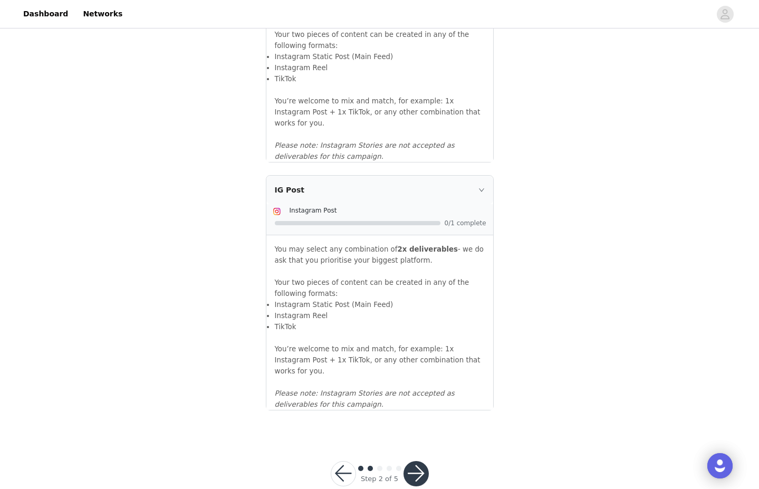
click at [410, 461] on button "button" at bounding box center [416, 473] width 25 height 25
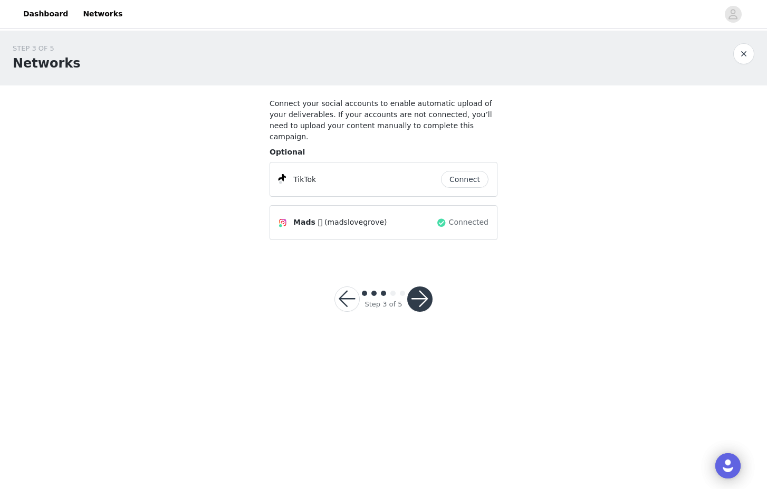
click at [428, 289] on button "button" at bounding box center [419, 298] width 25 height 25
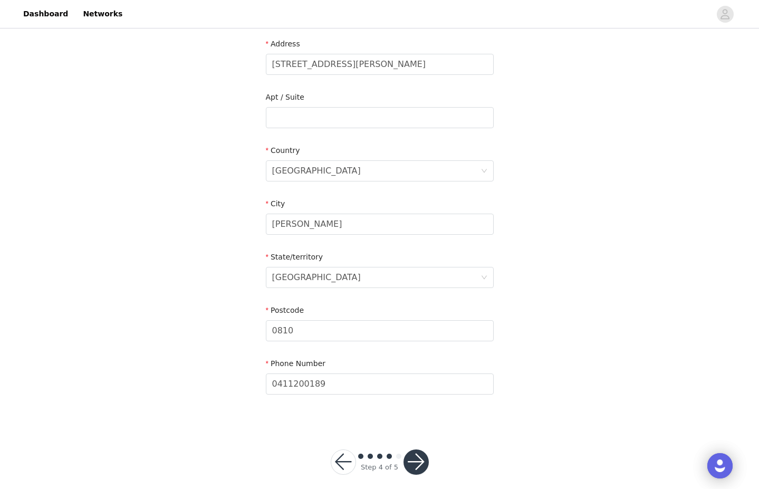
scroll to position [274, 0]
click at [416, 450] on button "button" at bounding box center [416, 462] width 25 height 25
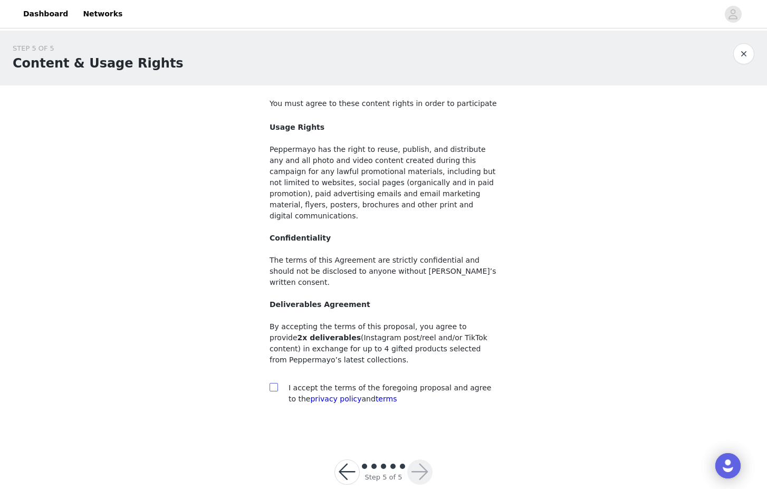
click at [273, 383] on input "checkbox" at bounding box center [273, 386] width 7 height 7
checkbox input "true"
click at [425, 459] on button "button" at bounding box center [419, 471] width 25 height 25
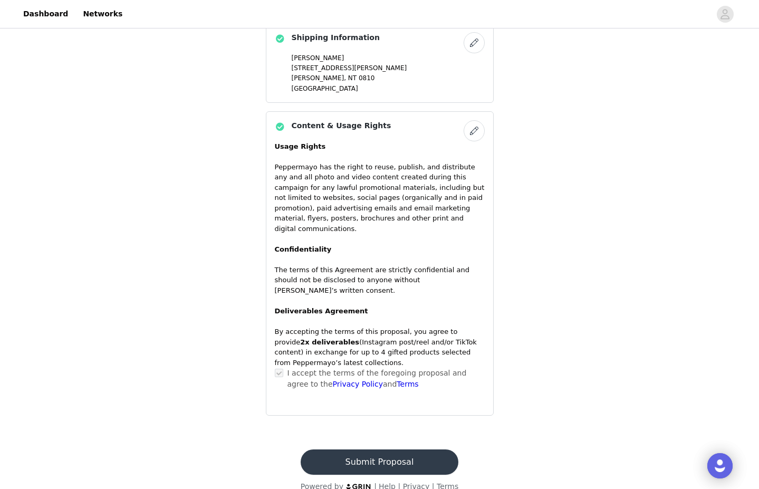
click at [398, 449] on button "Submit Proposal" at bounding box center [380, 461] width 158 height 25
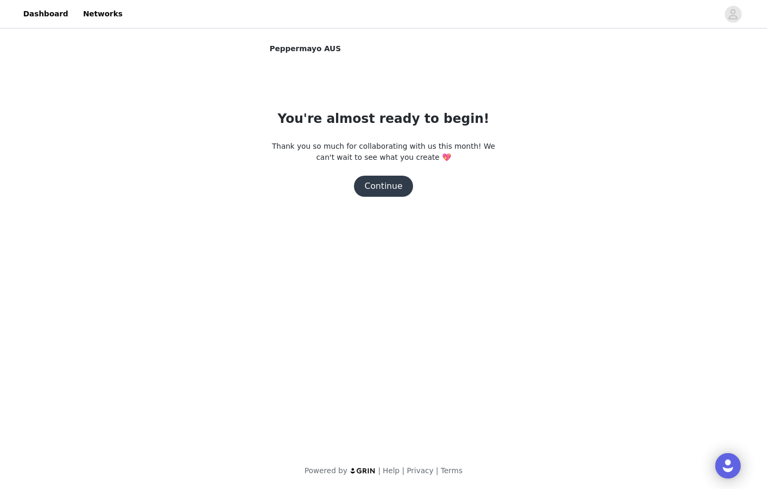
click at [381, 192] on button "Continue" at bounding box center [383, 186] width 59 height 21
